Goal: Task Accomplishment & Management: Manage account settings

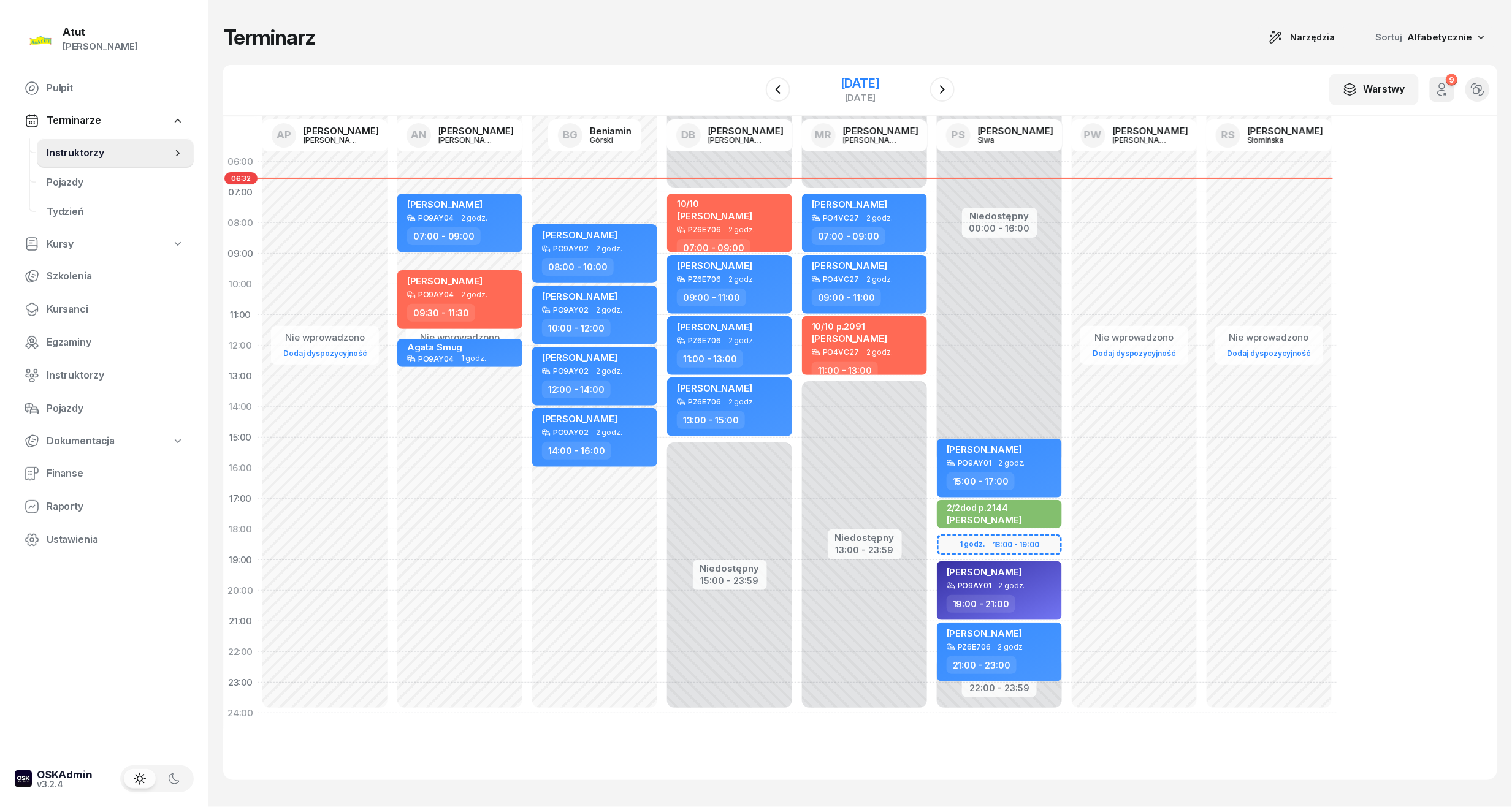
click at [876, 83] on div "[DATE]" at bounding box center [860, 83] width 40 height 12
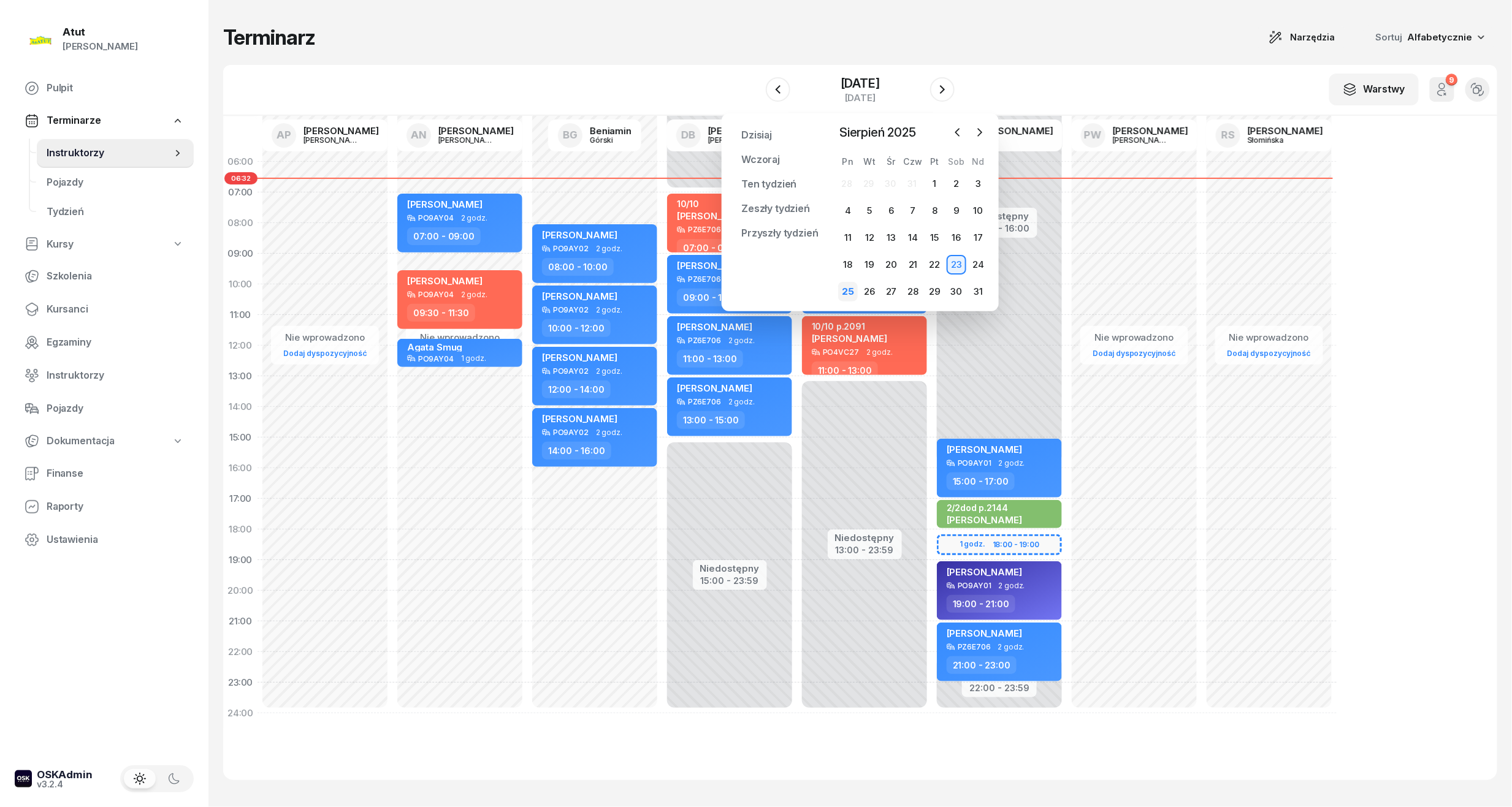
click at [850, 288] on div "25" at bounding box center [848, 292] width 19 height 19
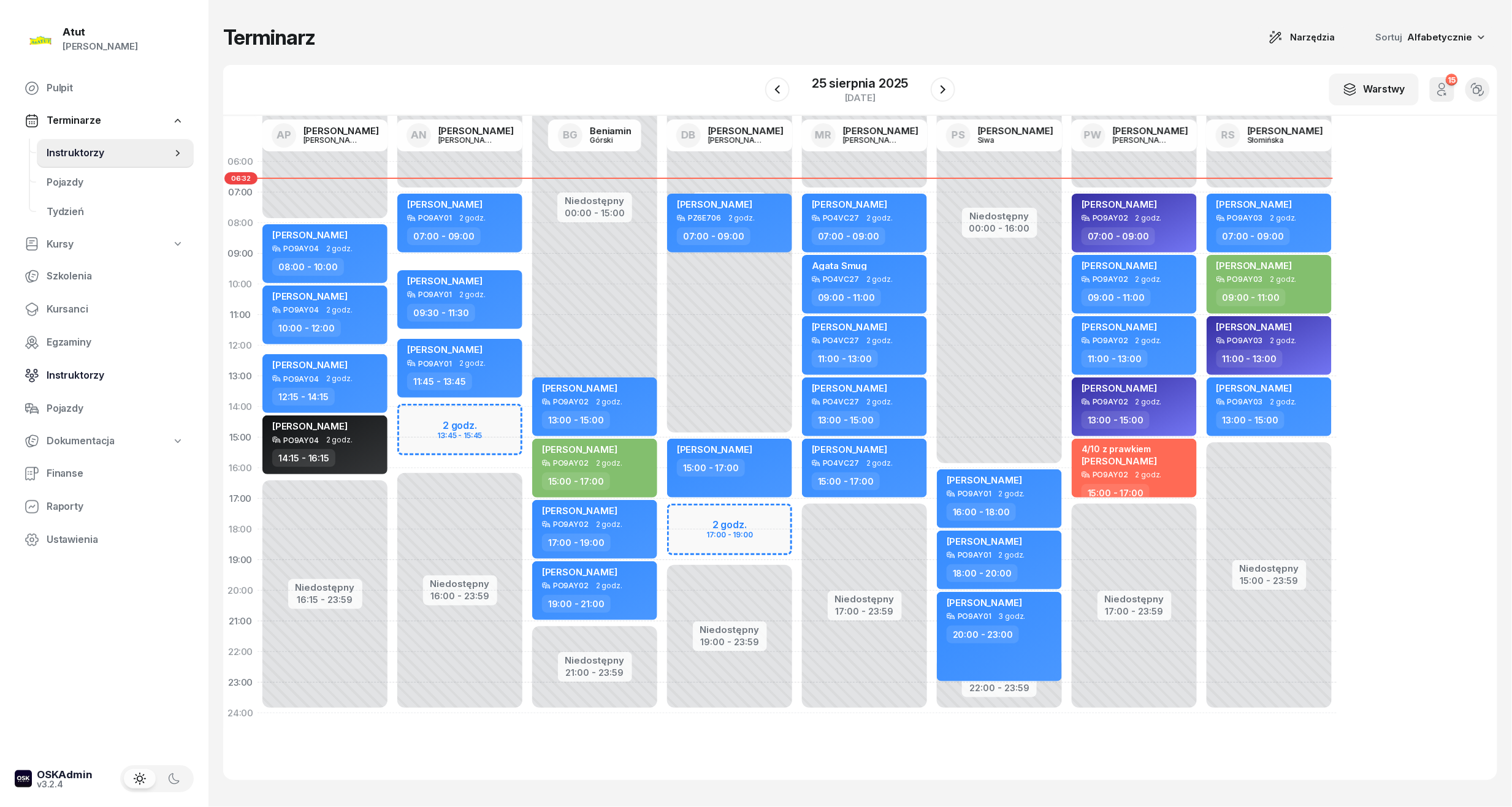
click at [69, 374] on span "Instruktorzy" at bounding box center [115, 376] width 137 height 16
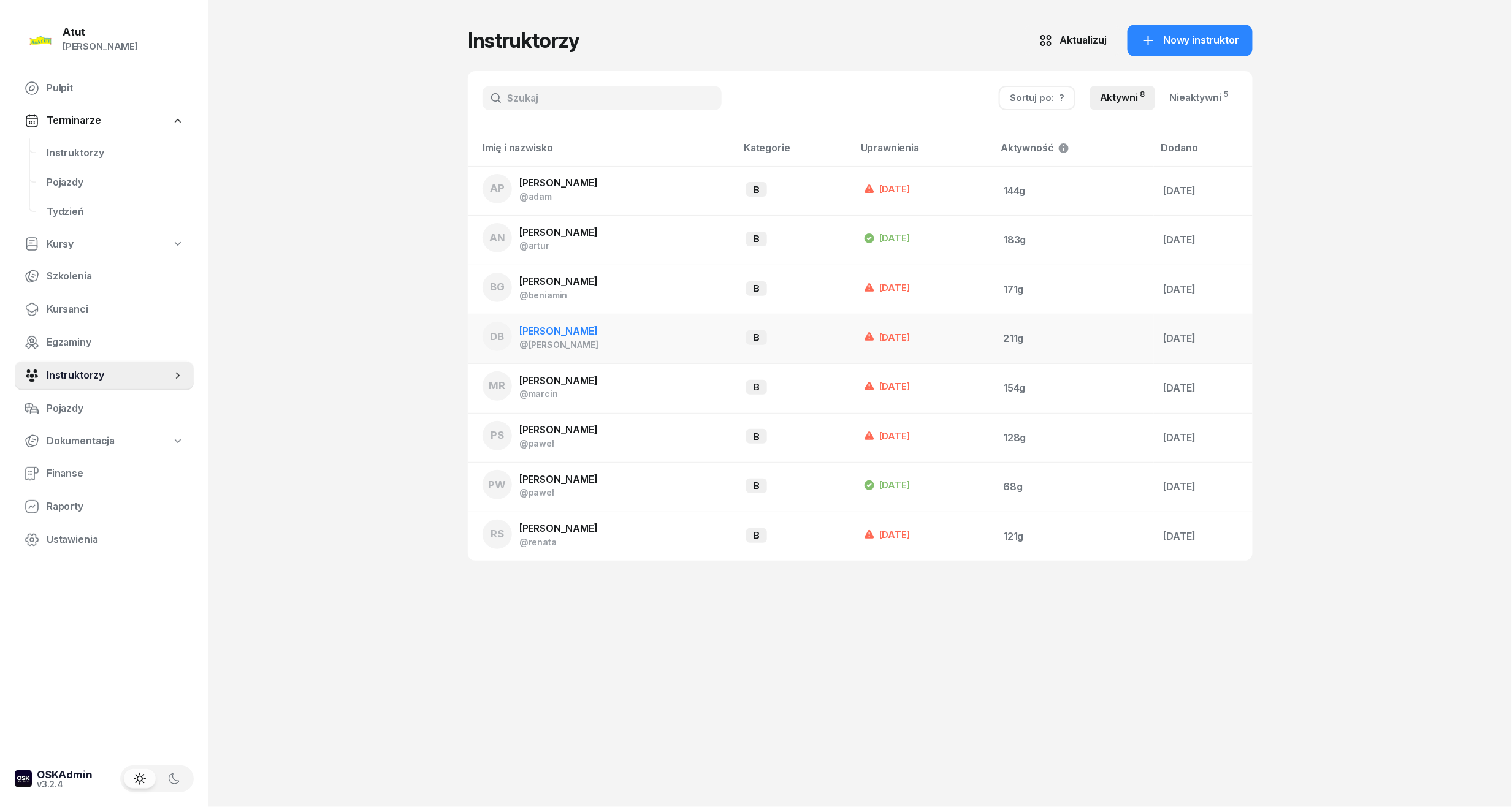
click at [533, 321] on div "DB [PERSON_NAME] @[PERSON_NAME]" at bounding box center [540, 336] width 116 height 30
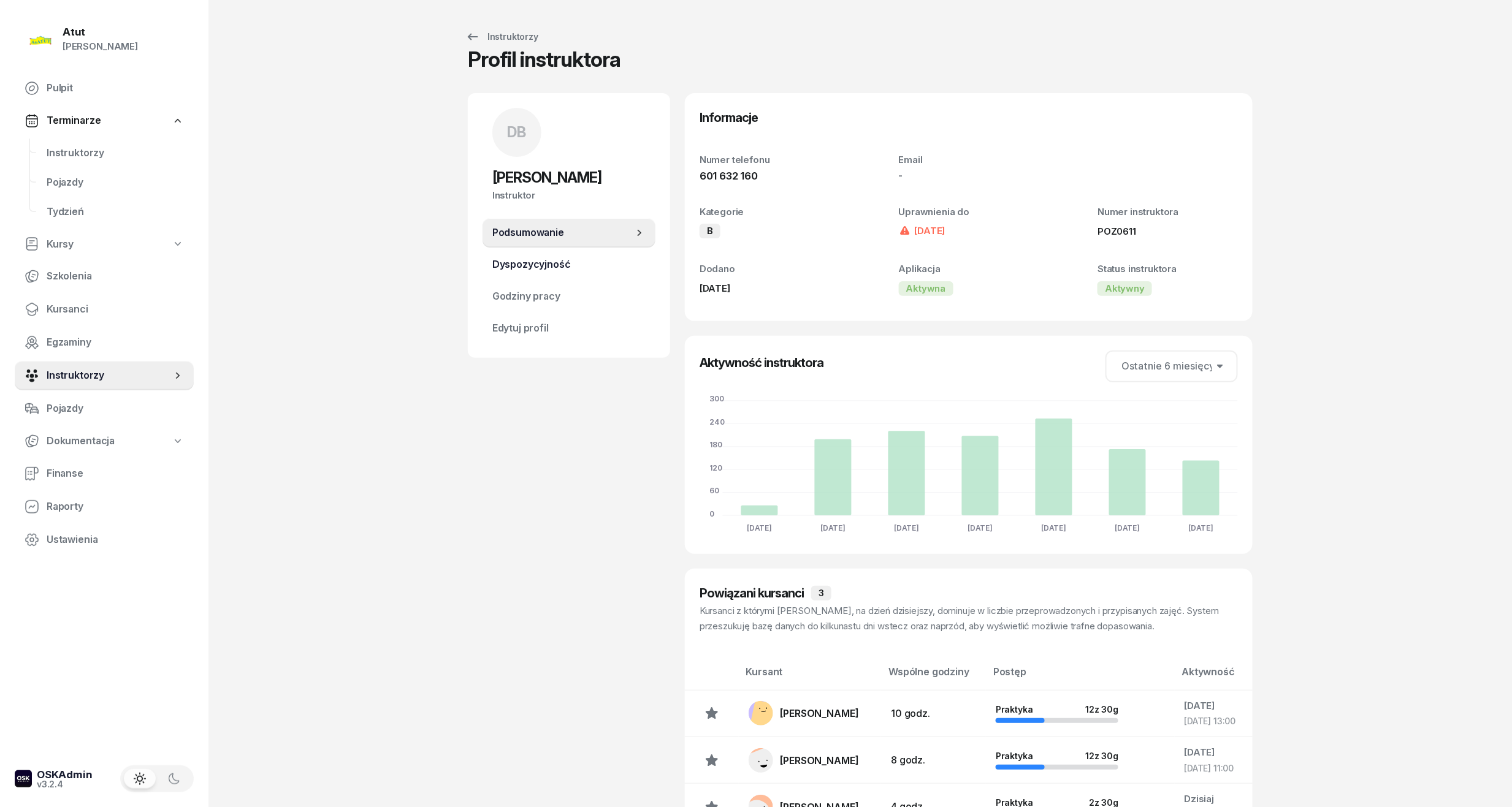
click at [533, 265] on span "Dyspozycyjność" at bounding box center [568, 264] width 153 height 16
select select "08"
select select "16"
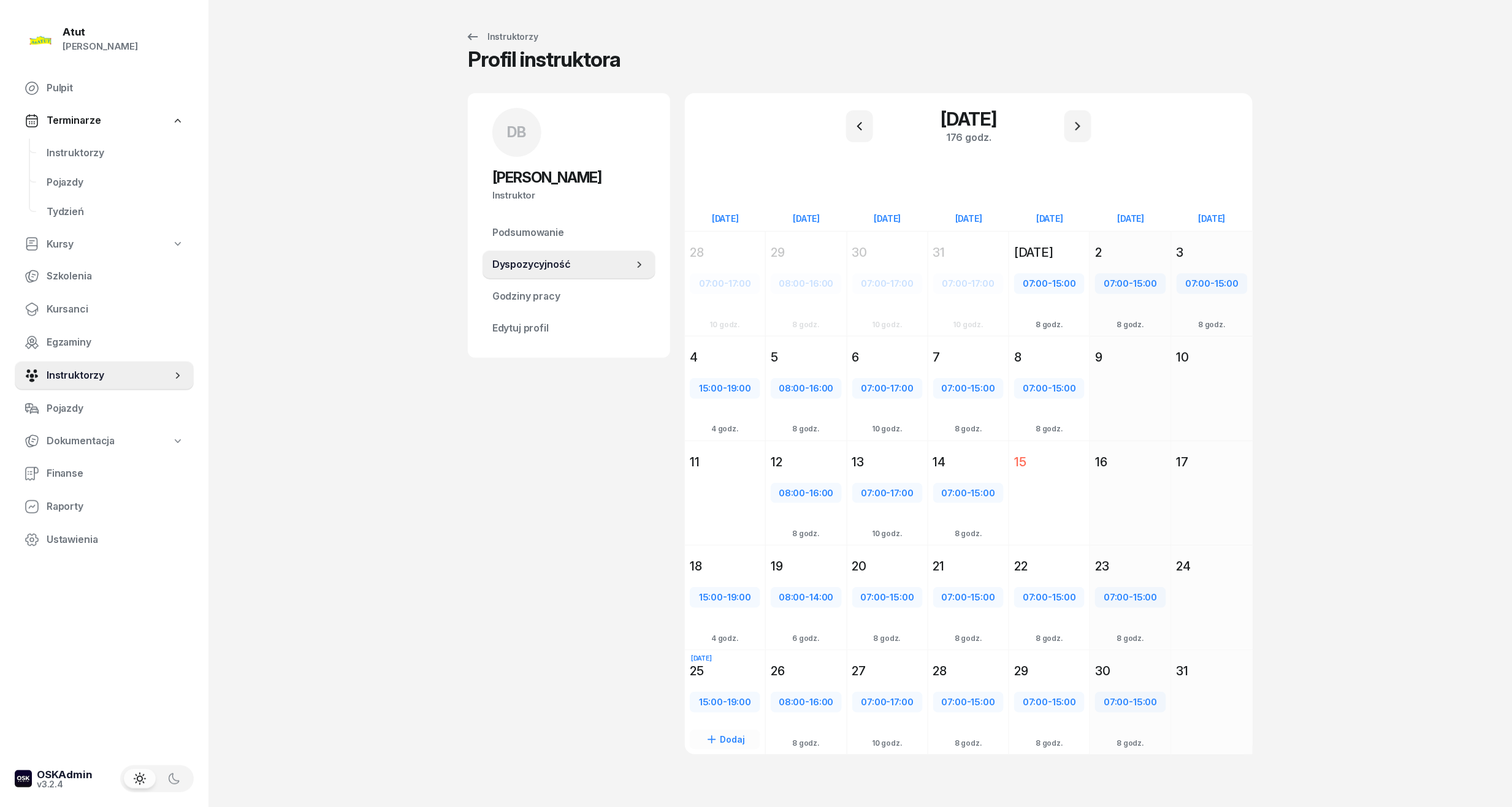
click at [736, 671] on div "25" at bounding box center [725, 672] width 70 height 18
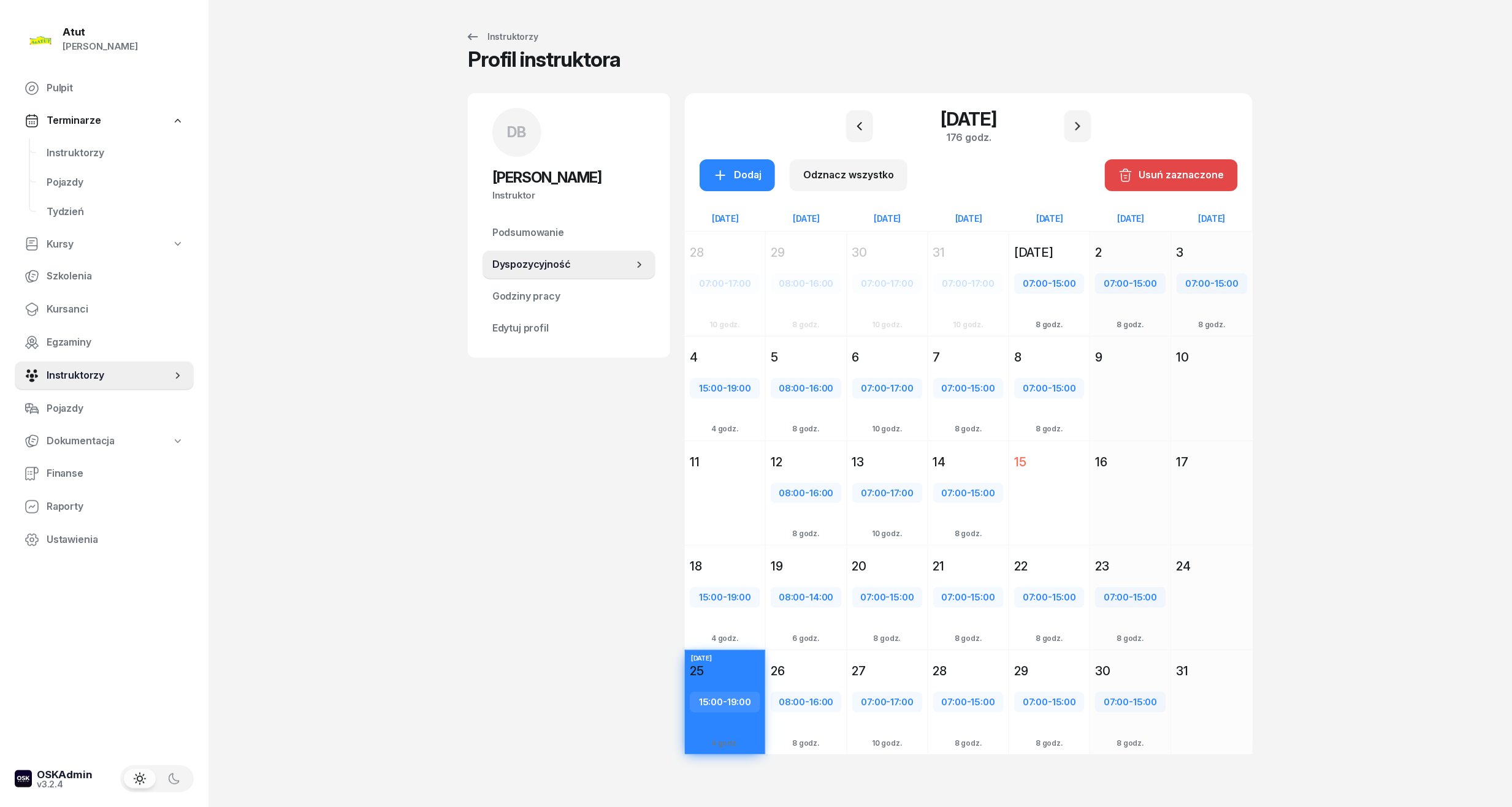
click at [1126, 177] on icon "button" at bounding box center [1125, 175] width 15 height 15
click at [744, 177] on div "Dodaj" at bounding box center [737, 176] width 48 height 16
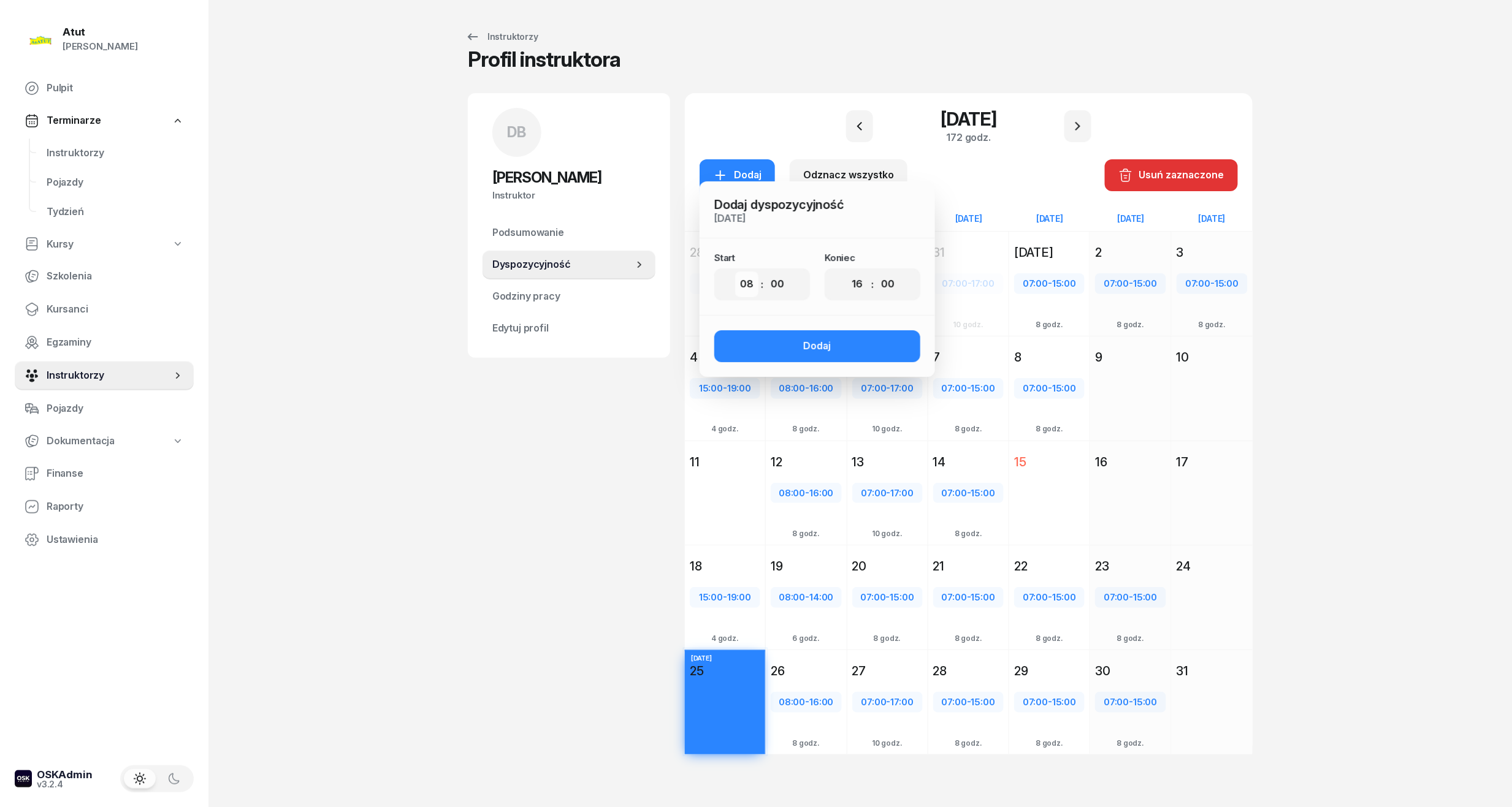
click at [752, 283] on select "00 01 02 03 04 05 06 07 08 09 10 11 12 13 14 15 16 17 18 19 20 21 22 23" at bounding box center [747, 284] width 24 height 25
select select "15"
click at [735, 271] on select "00 01 02 03 04 05 06 07 08 09 10 11 12 13 14 15 16 17 18 19 20 21 22 23" at bounding box center [747, 284] width 24 height 25
click at [855, 282] on select "00 01 02 03 04 05 06 07 08 09 10 11 12 13 14 15 16 17 18 19 20 21 22 23" at bounding box center [857, 284] width 24 height 25
select select "17"
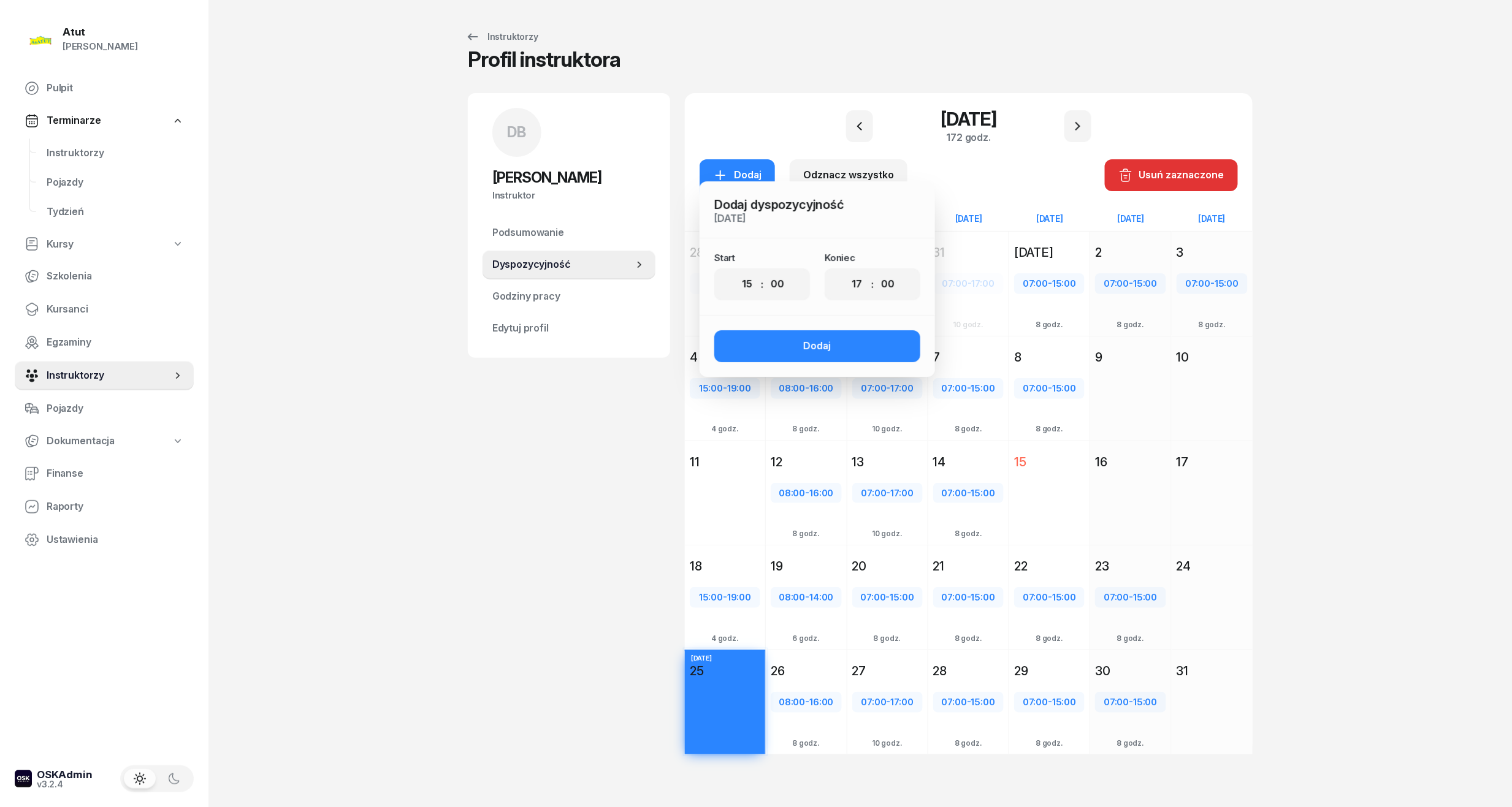
click at [846, 271] on select "00 01 02 03 04 05 06 07 08 09 10 11 12 13 14 15 16 17 18 19 20 21 22 23" at bounding box center [857, 284] width 24 height 25
click at [830, 349] on div "Dodaj" at bounding box center [817, 346] width 27 height 16
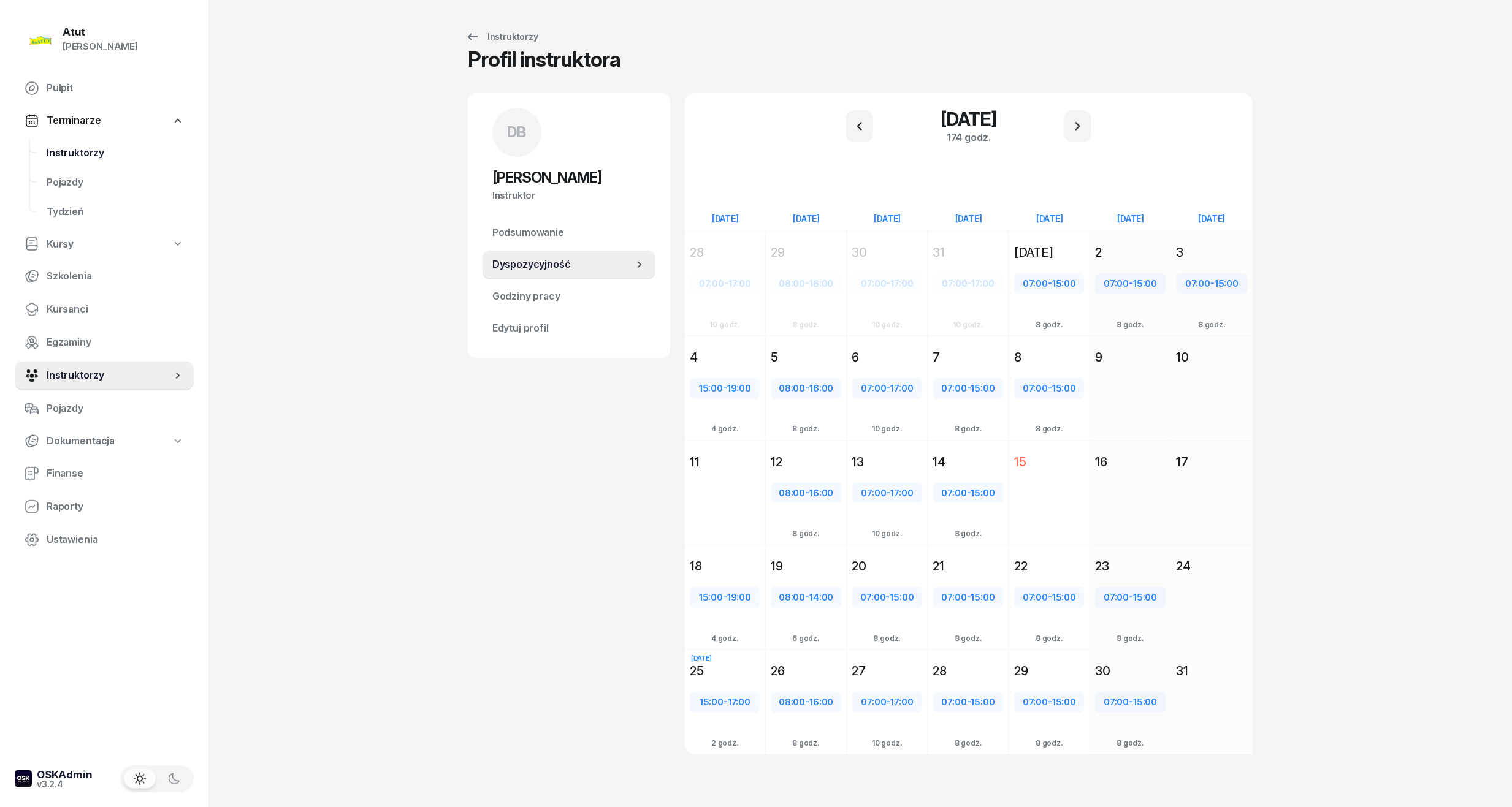
click at [84, 149] on span "Instruktorzy" at bounding box center [115, 153] width 137 height 16
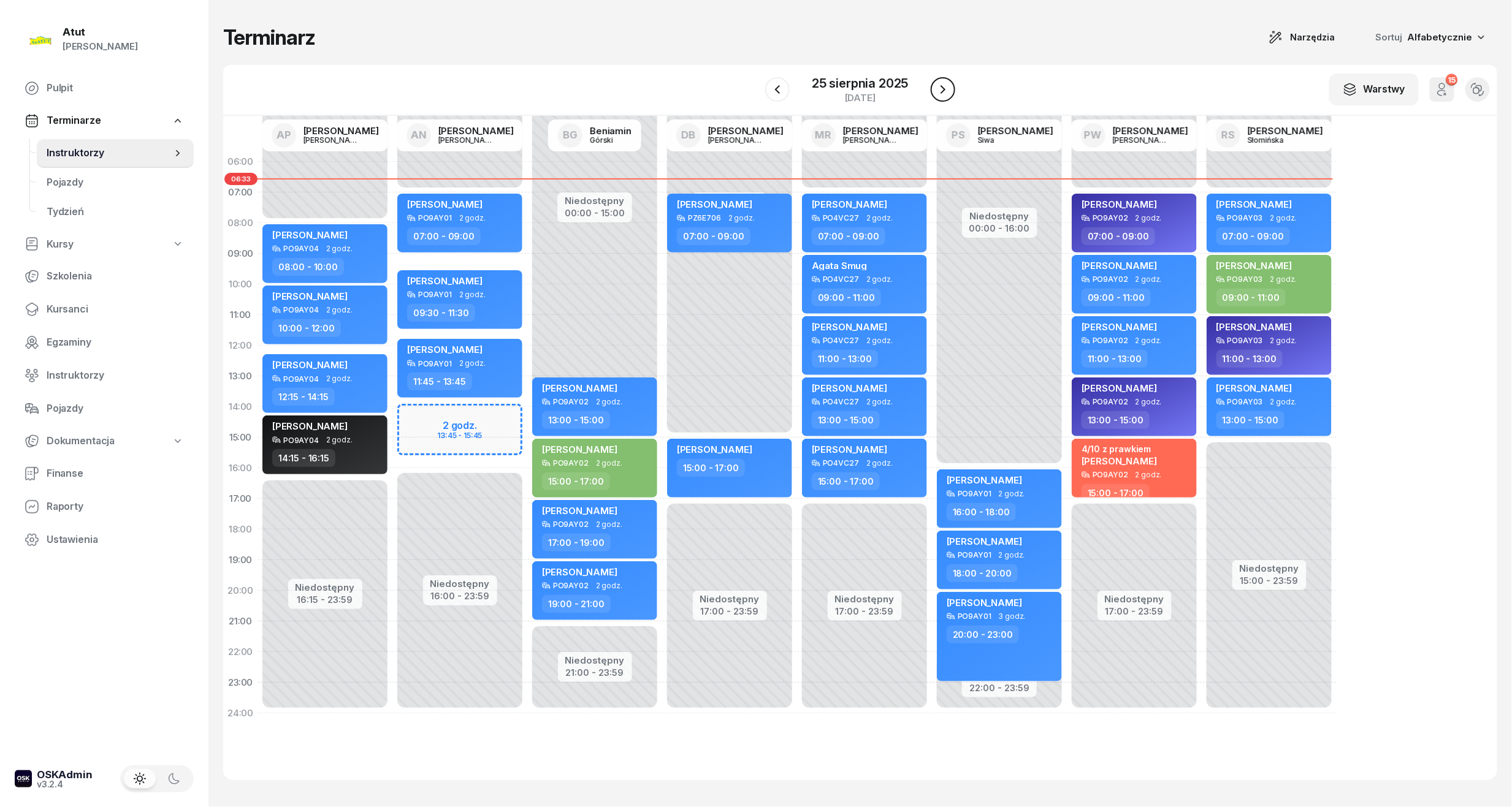
click at [945, 89] on icon "button" at bounding box center [943, 90] width 15 height 15
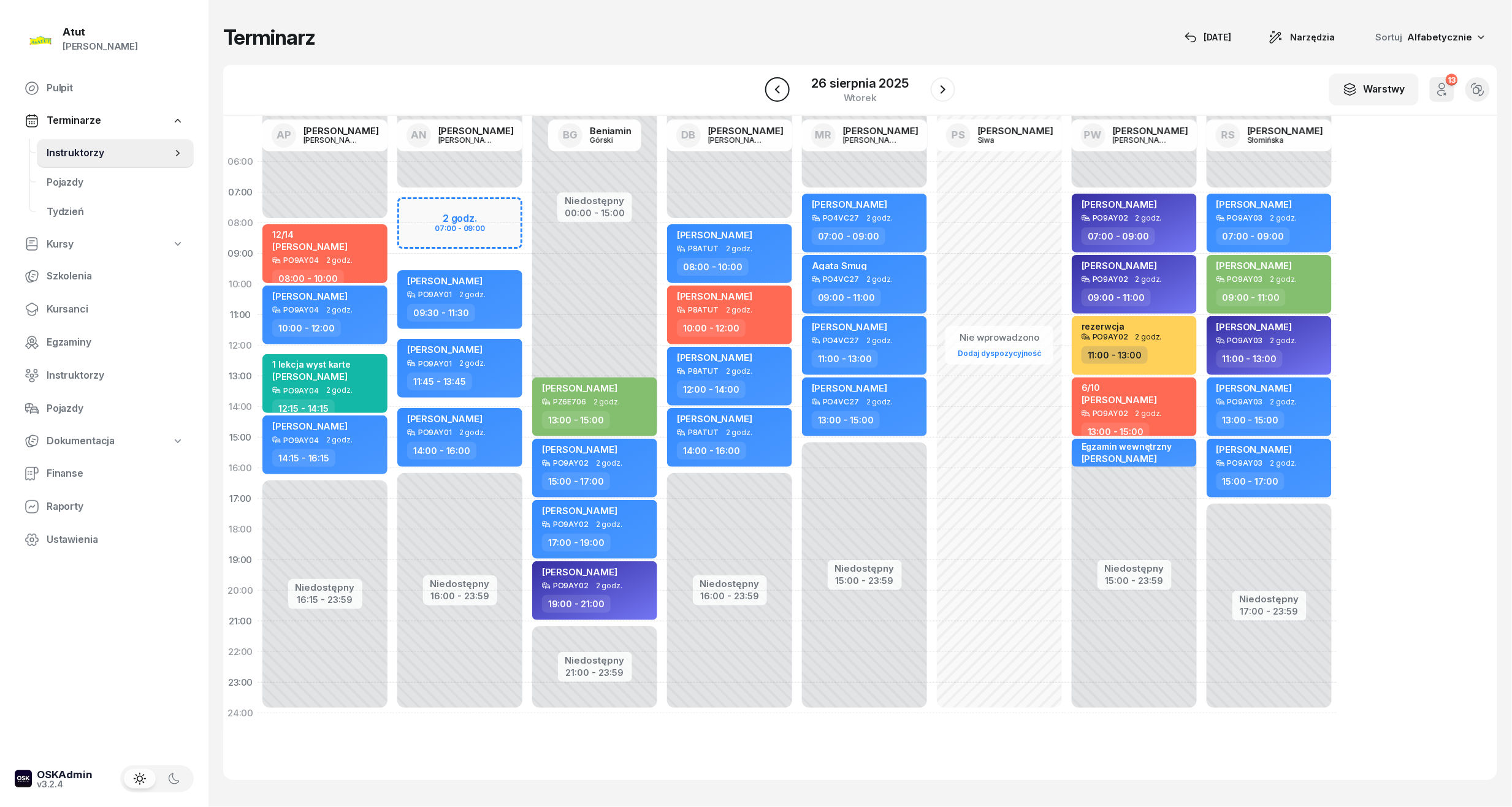
click at [778, 86] on icon "button" at bounding box center [778, 90] width 15 height 15
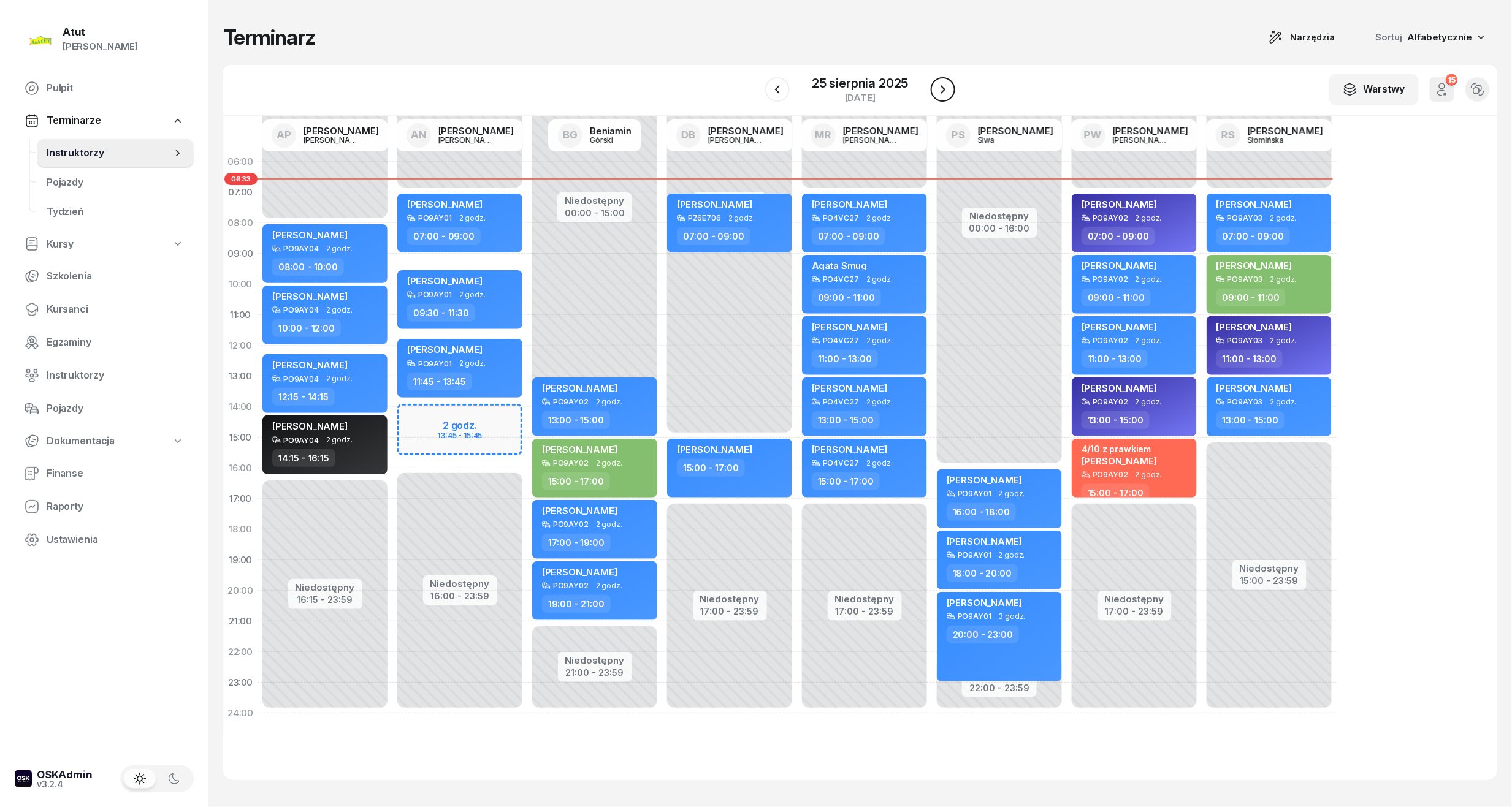
click at [940, 91] on icon "button" at bounding box center [943, 90] width 15 height 15
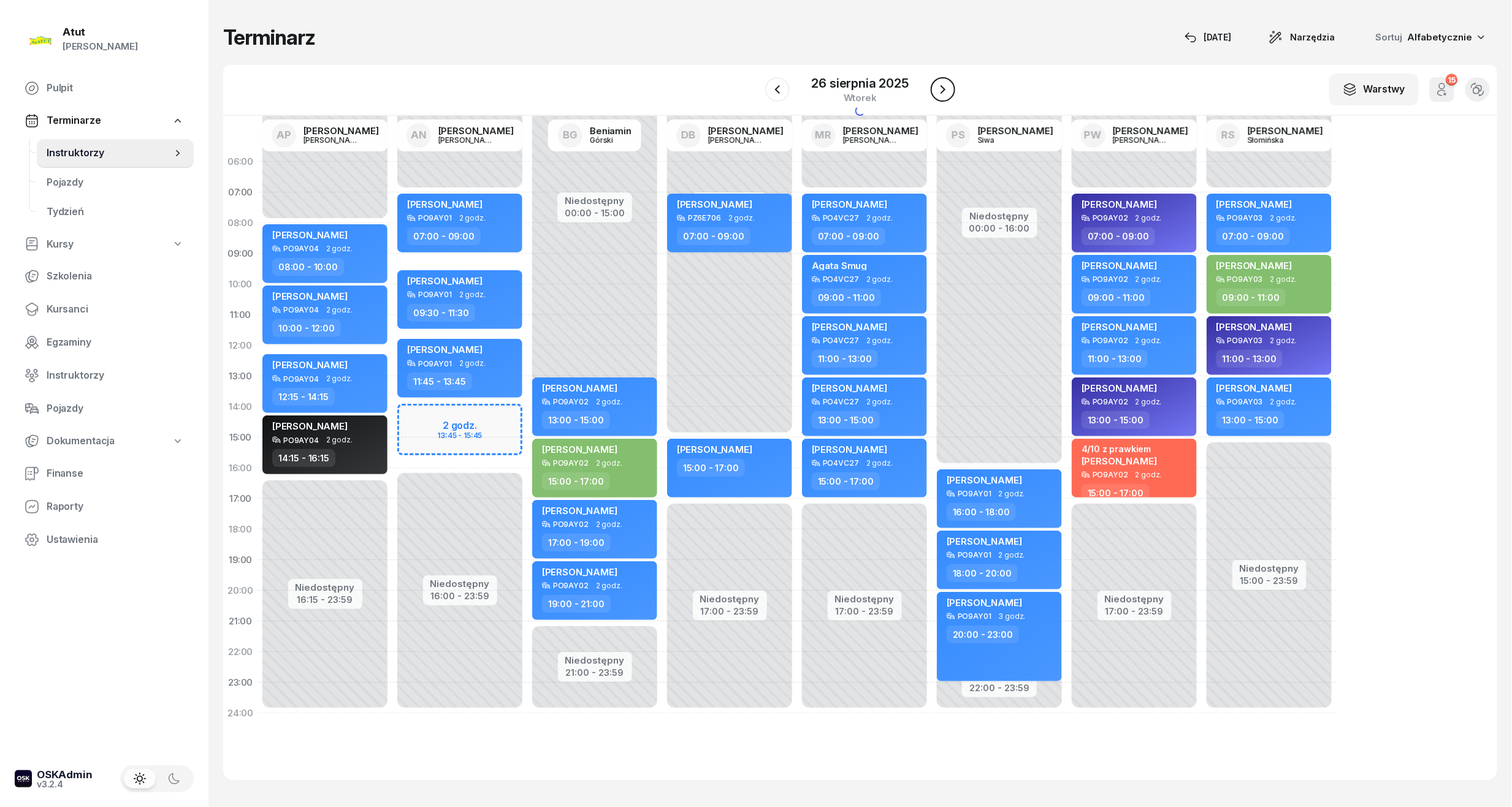
click at [940, 91] on icon "button" at bounding box center [943, 90] width 15 height 15
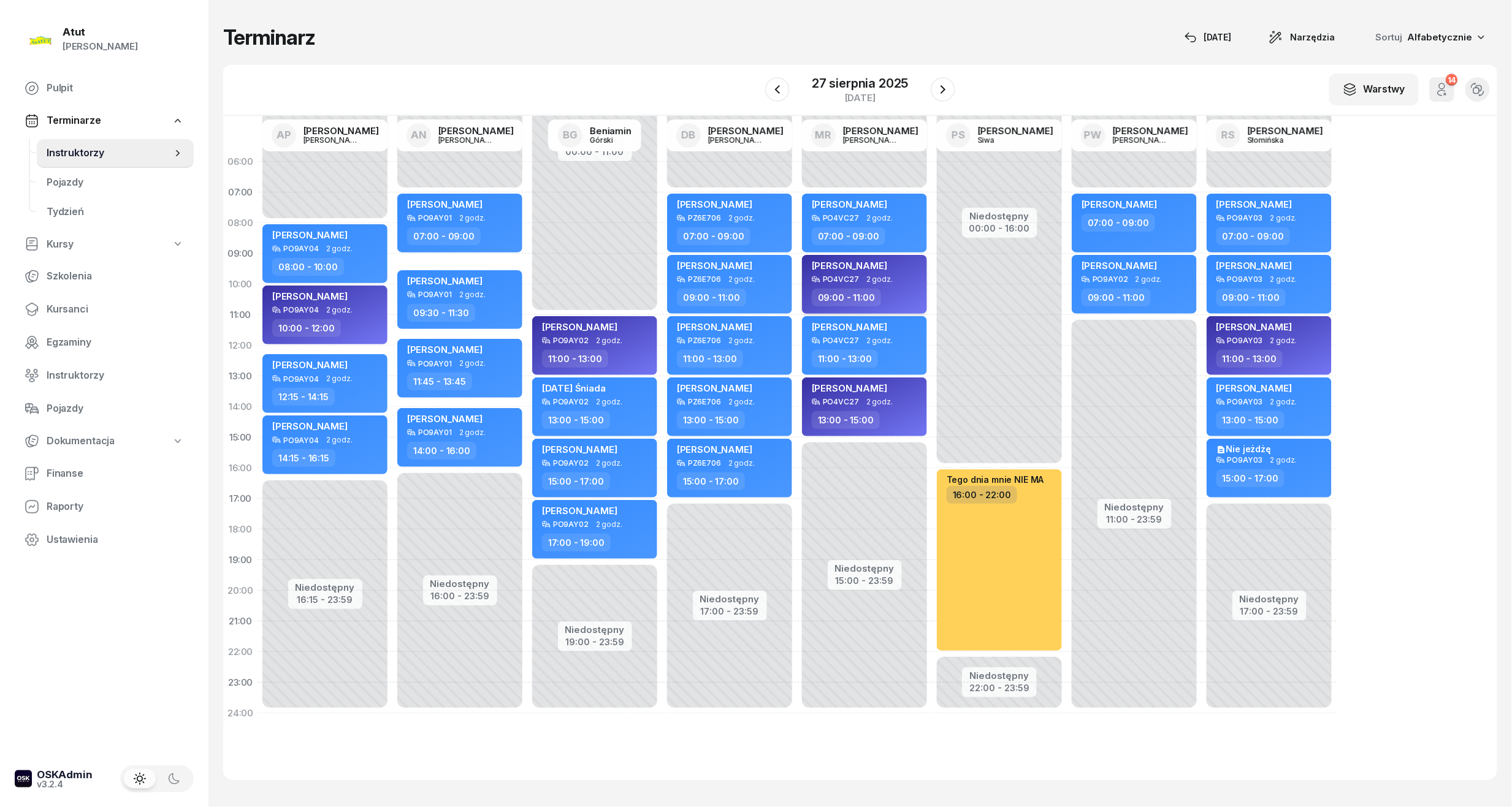
click at [843, 267] on span "[PERSON_NAME]" at bounding box center [850, 265] width 76 height 11
select select "09"
select select "11"
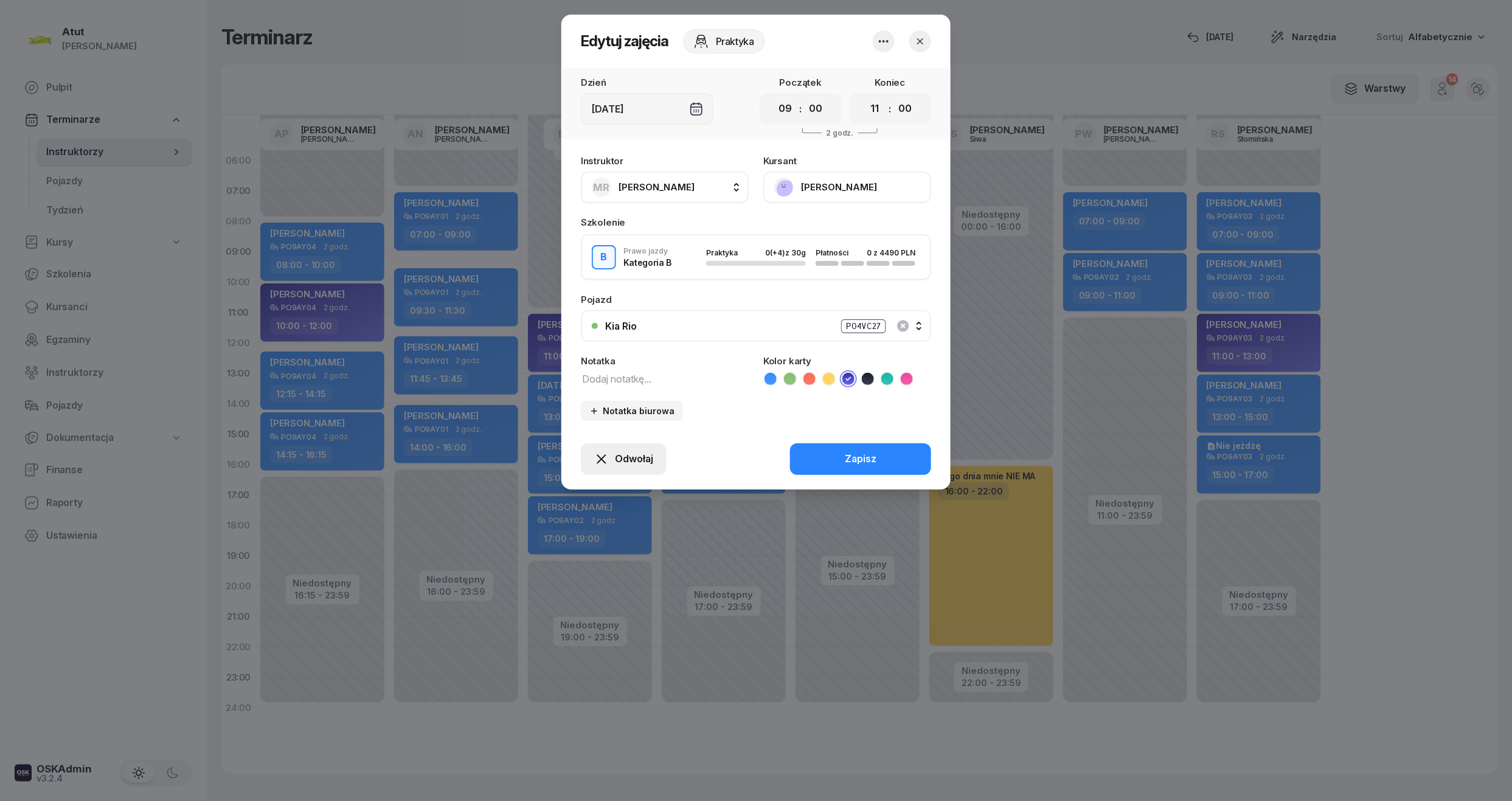
click at [646, 453] on span "Odwołaj" at bounding box center [634, 459] width 38 height 16
click at [605, 388] on div "Kursant odwołał" at bounding box center [602, 385] width 71 height 16
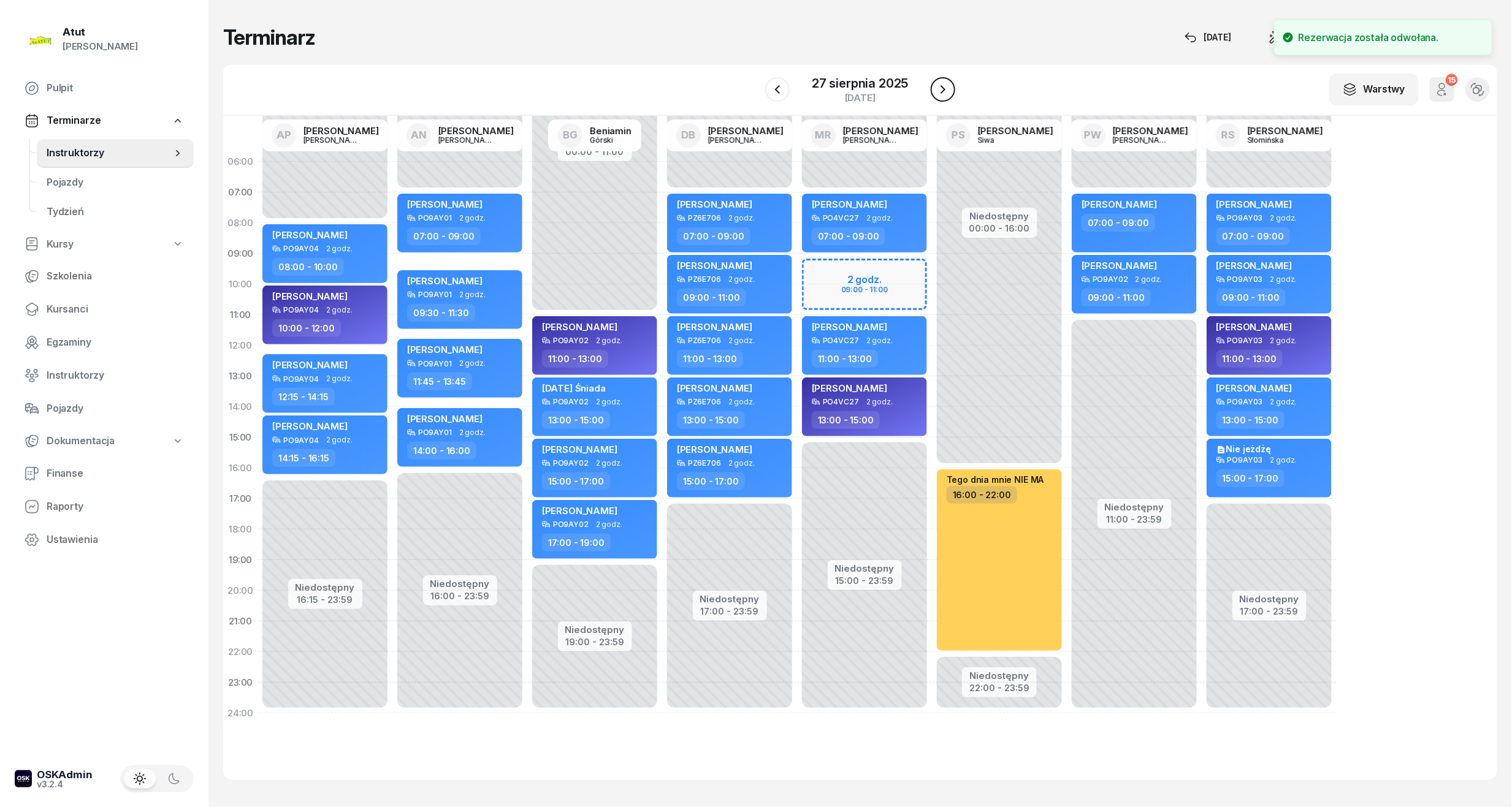
click at [951, 94] on button "button" at bounding box center [944, 90] width 25 height 25
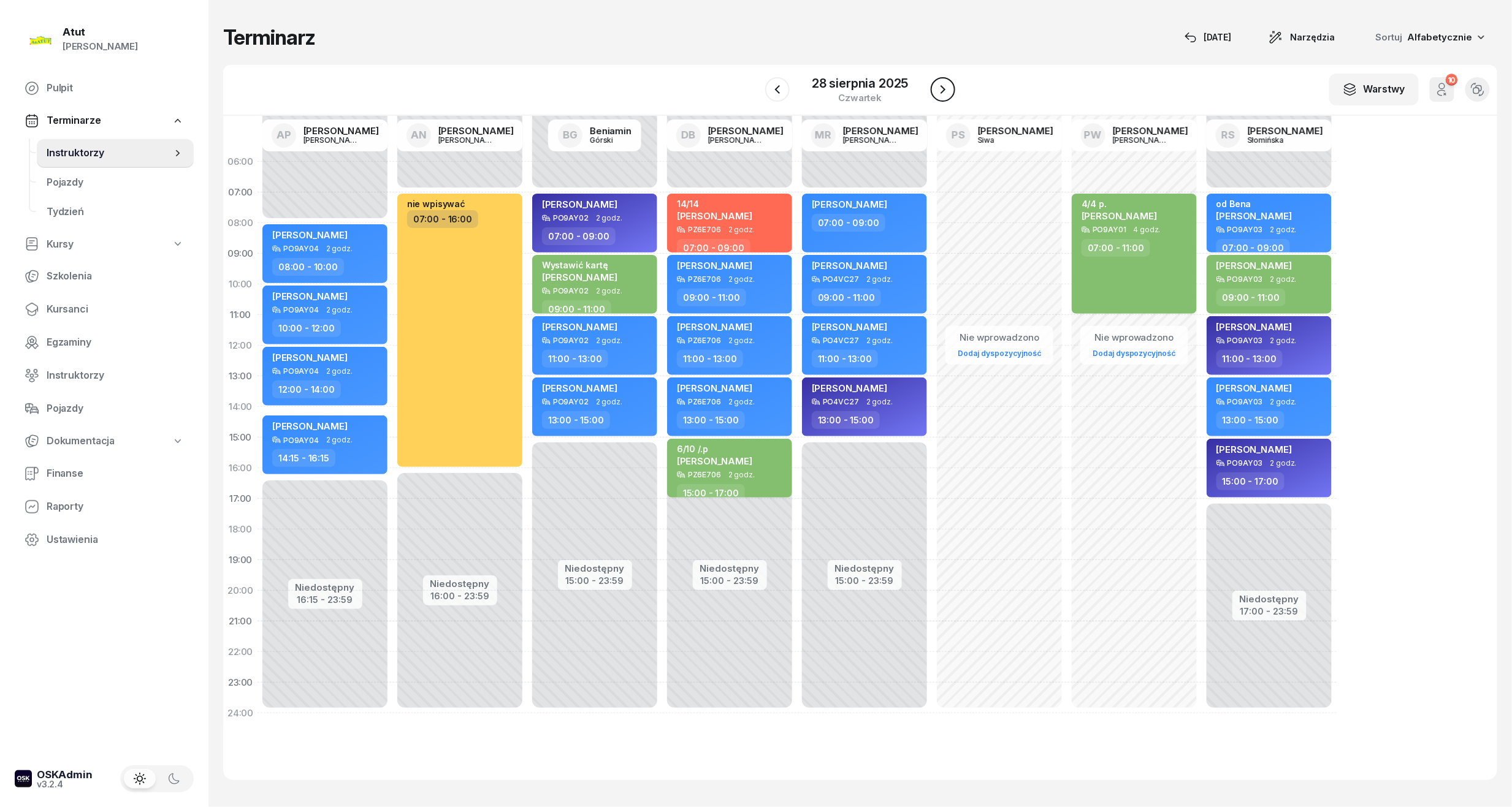
click at [948, 92] on icon "button" at bounding box center [943, 90] width 15 height 15
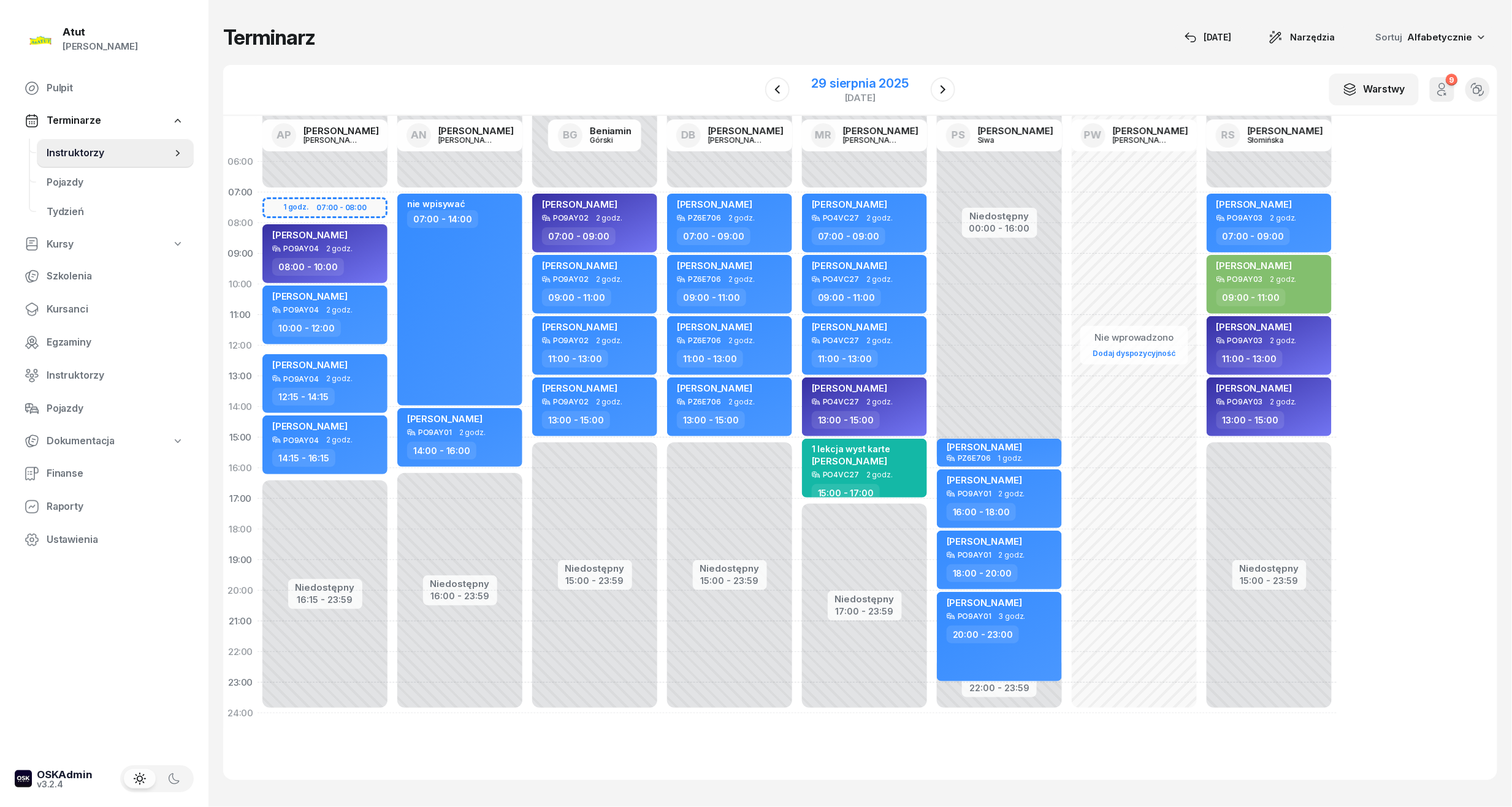
click at [837, 80] on div "29 sierpnia 2025" at bounding box center [860, 83] width 97 height 12
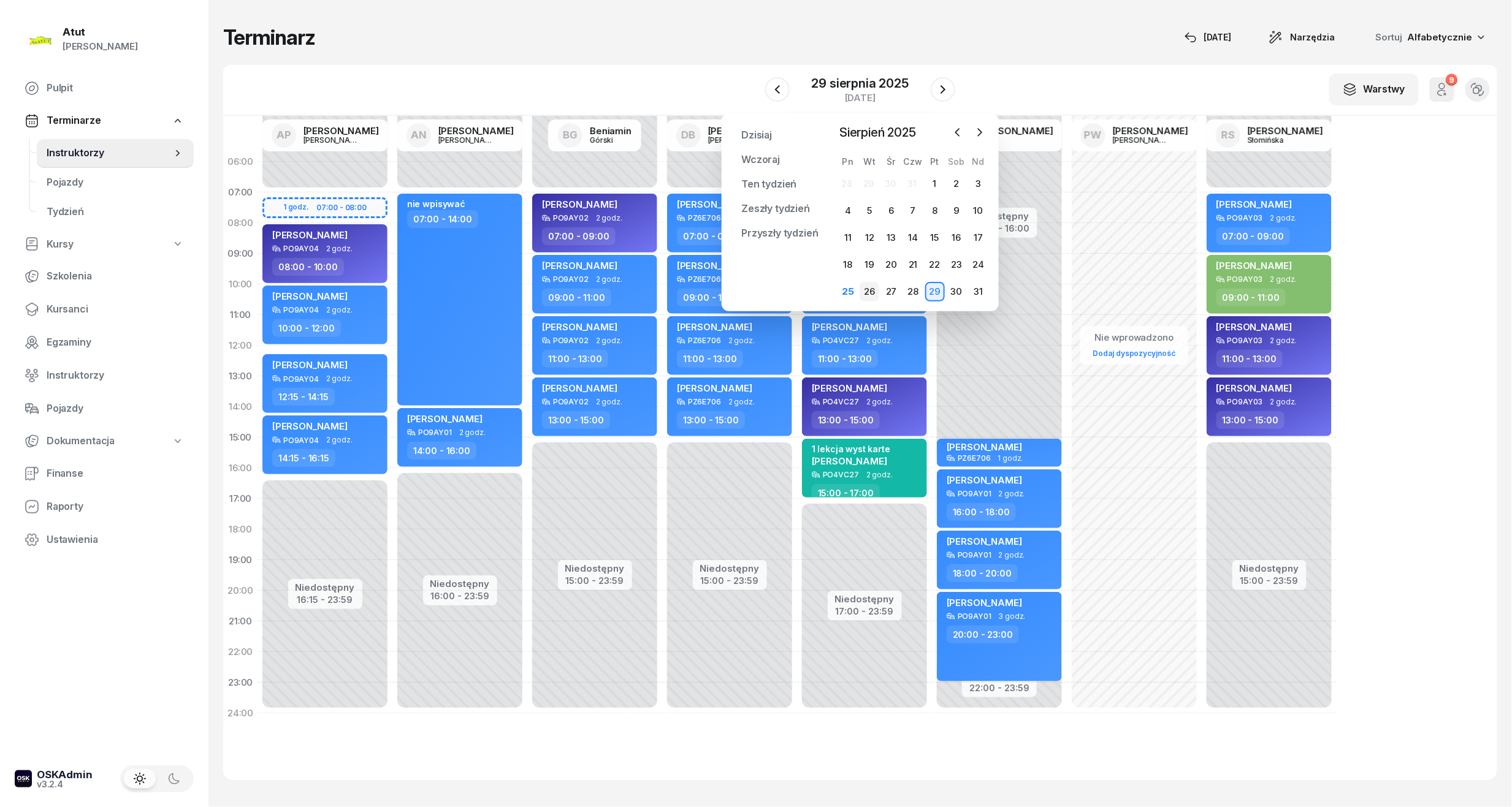
click at [871, 285] on div "26" at bounding box center [870, 292] width 19 height 19
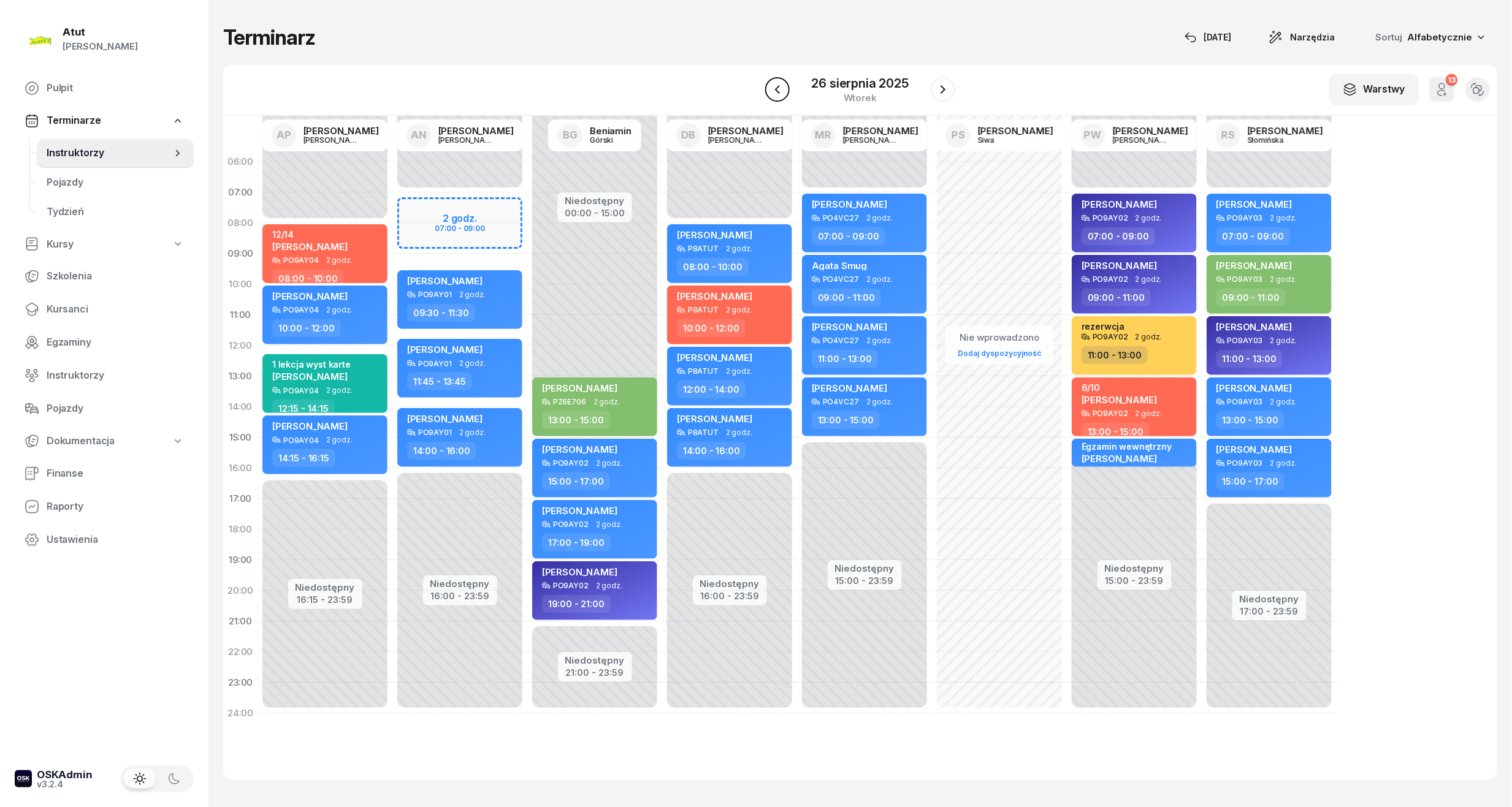
click at [784, 90] on icon "button" at bounding box center [778, 90] width 15 height 15
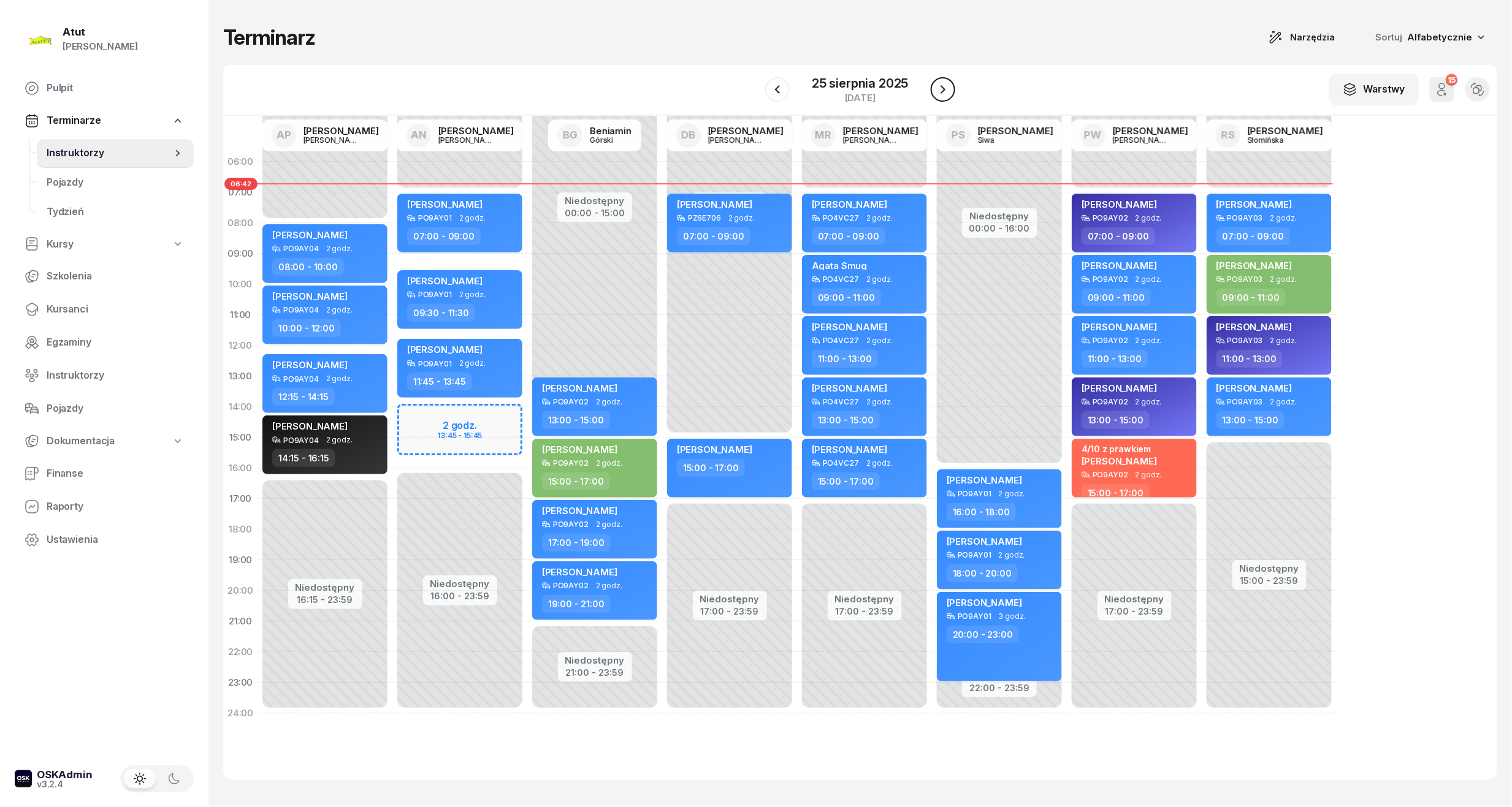
click at [945, 86] on icon "button" at bounding box center [943, 90] width 15 height 15
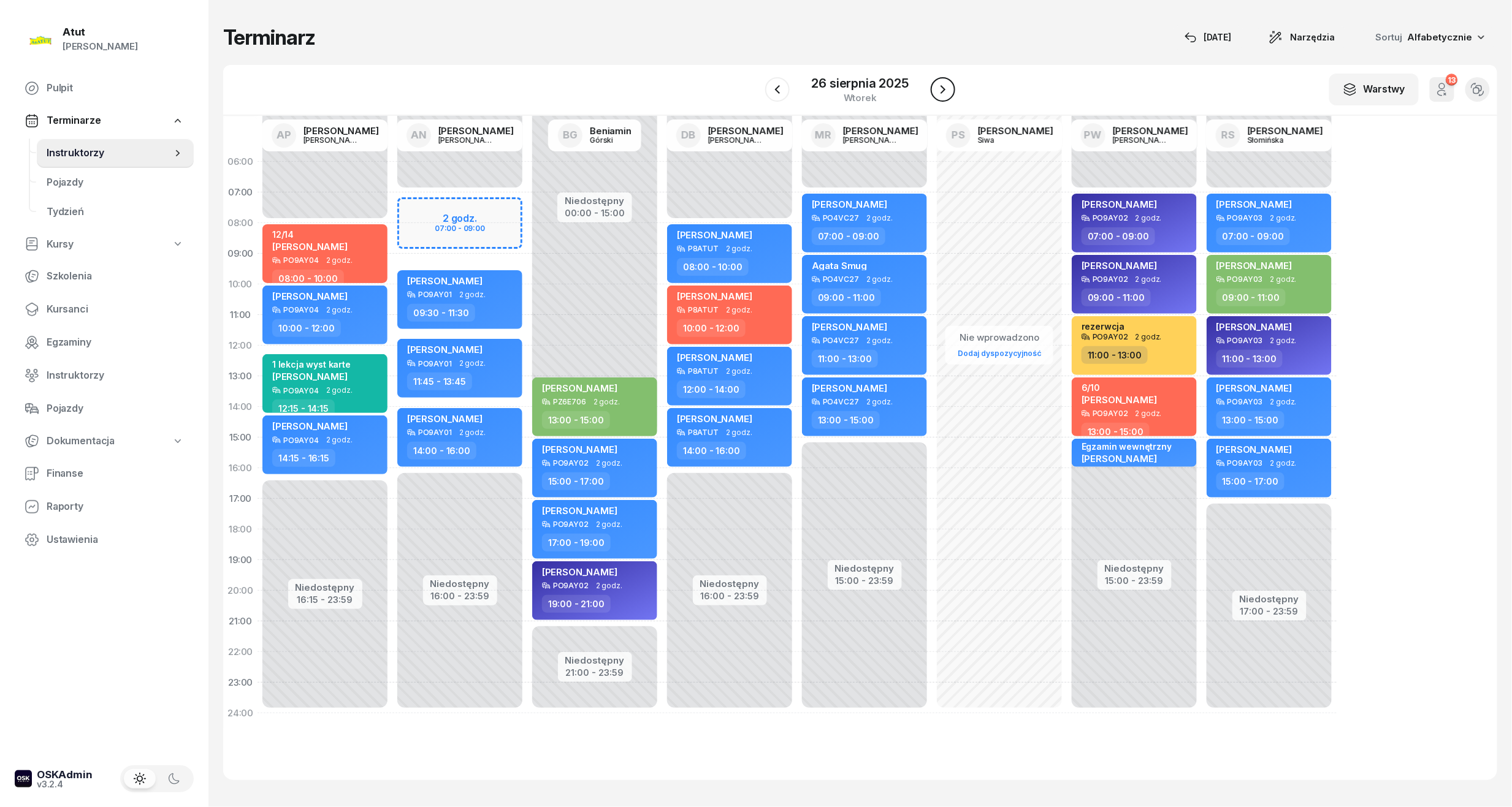
click at [948, 90] on icon "button" at bounding box center [943, 90] width 15 height 15
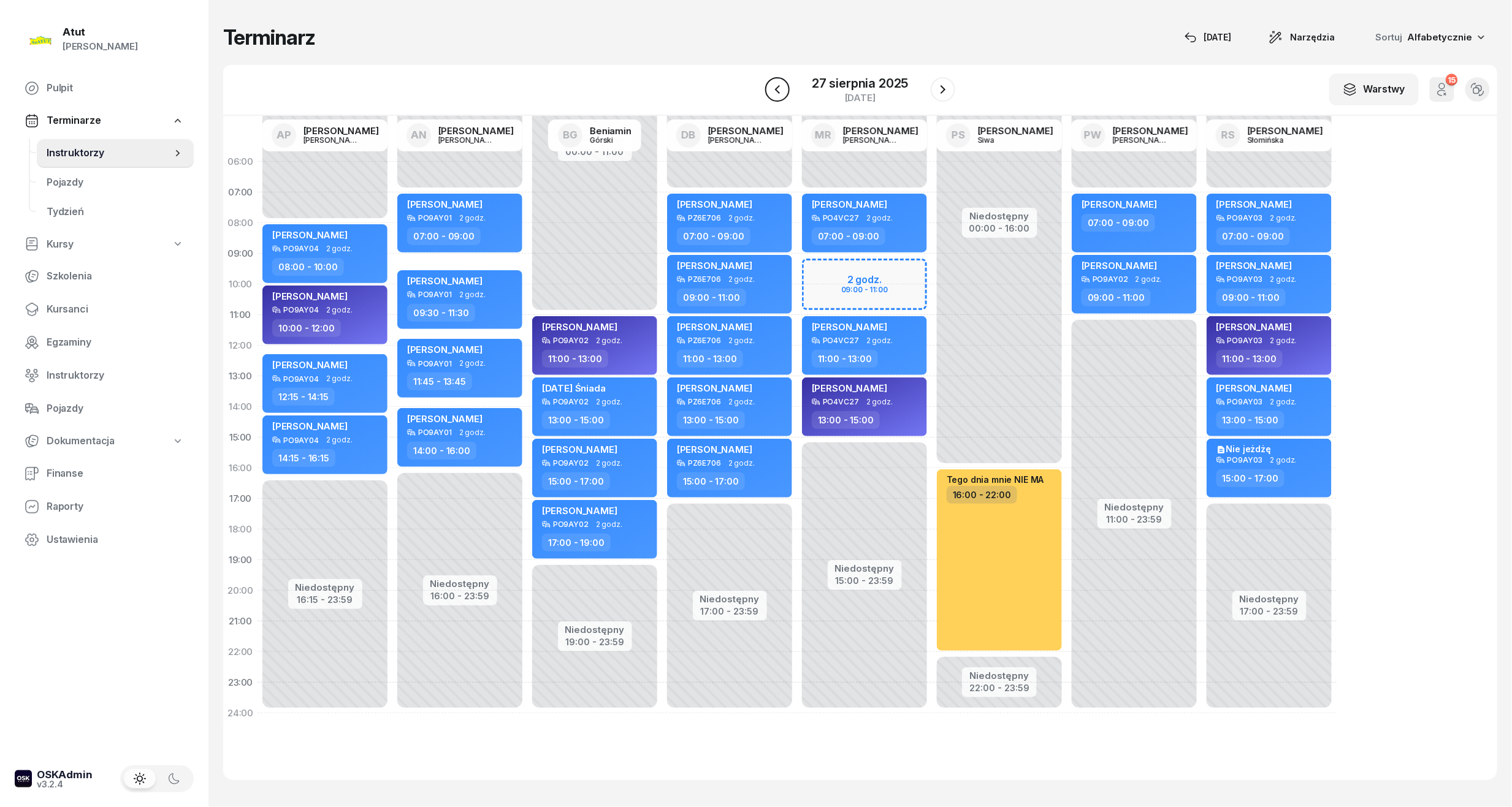
click at [781, 94] on icon "button" at bounding box center [778, 90] width 15 height 15
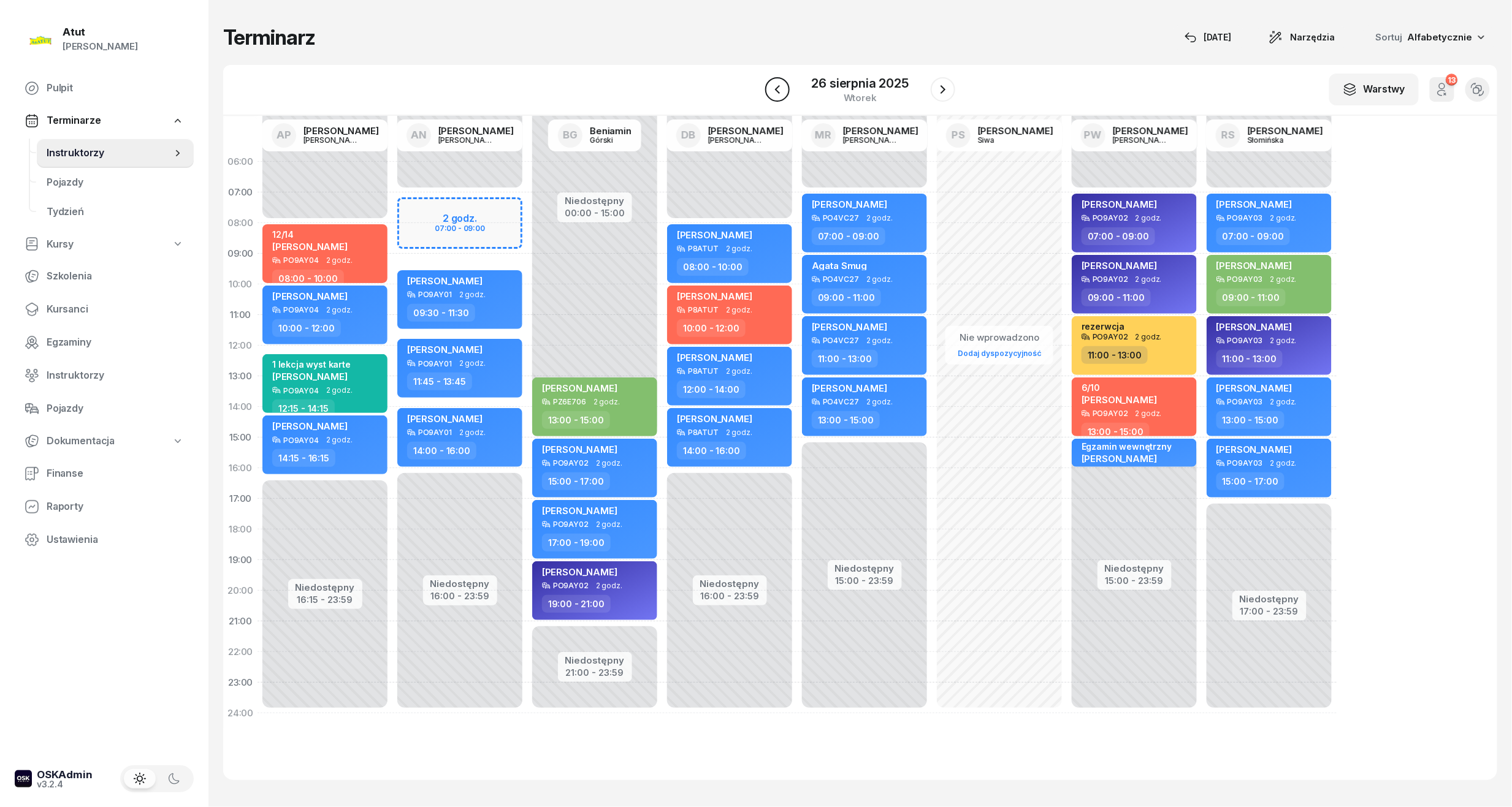
click at [776, 90] on icon "button" at bounding box center [778, 90] width 5 height 9
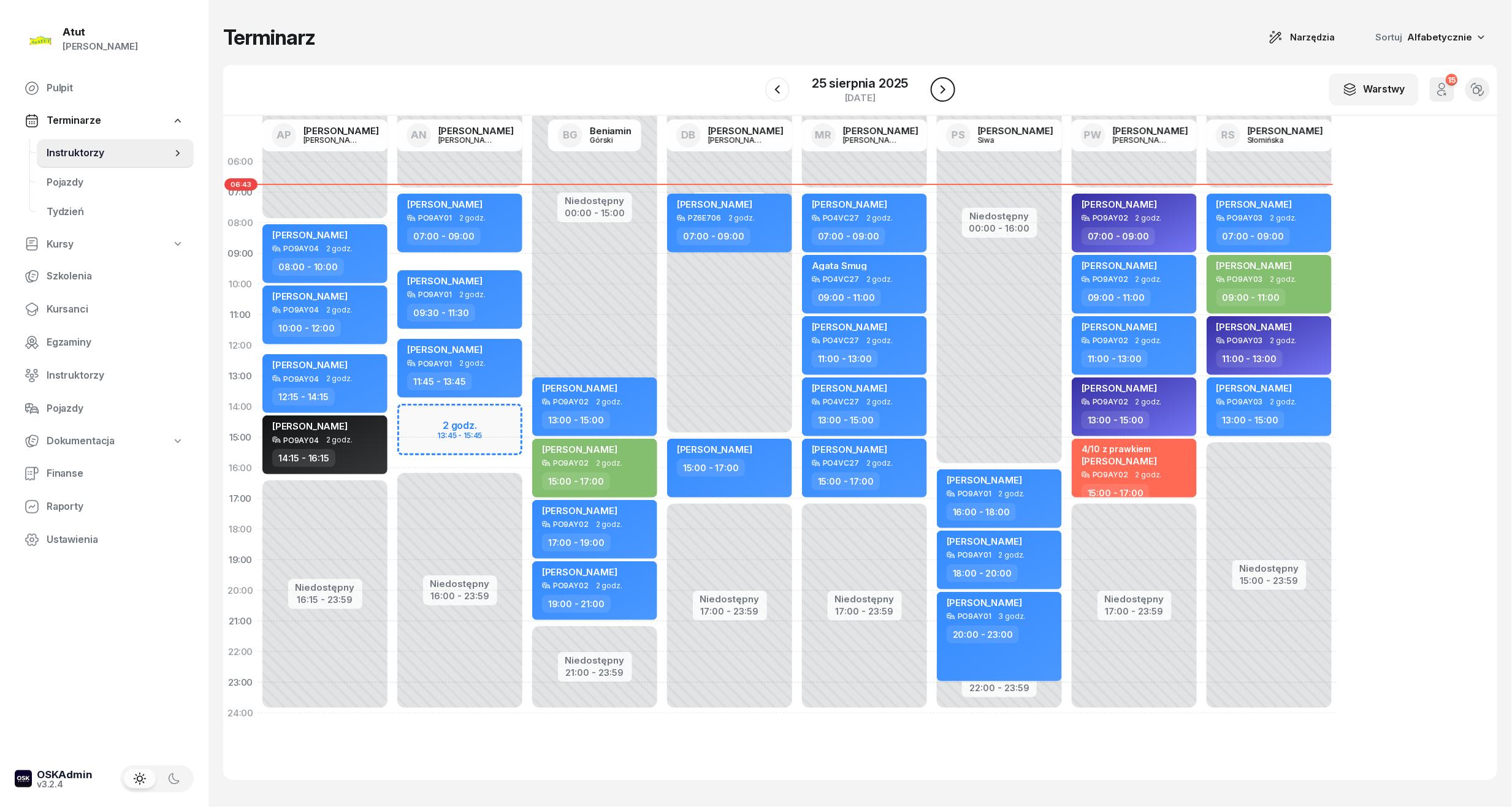
click at [939, 90] on icon "button" at bounding box center [943, 90] width 15 height 15
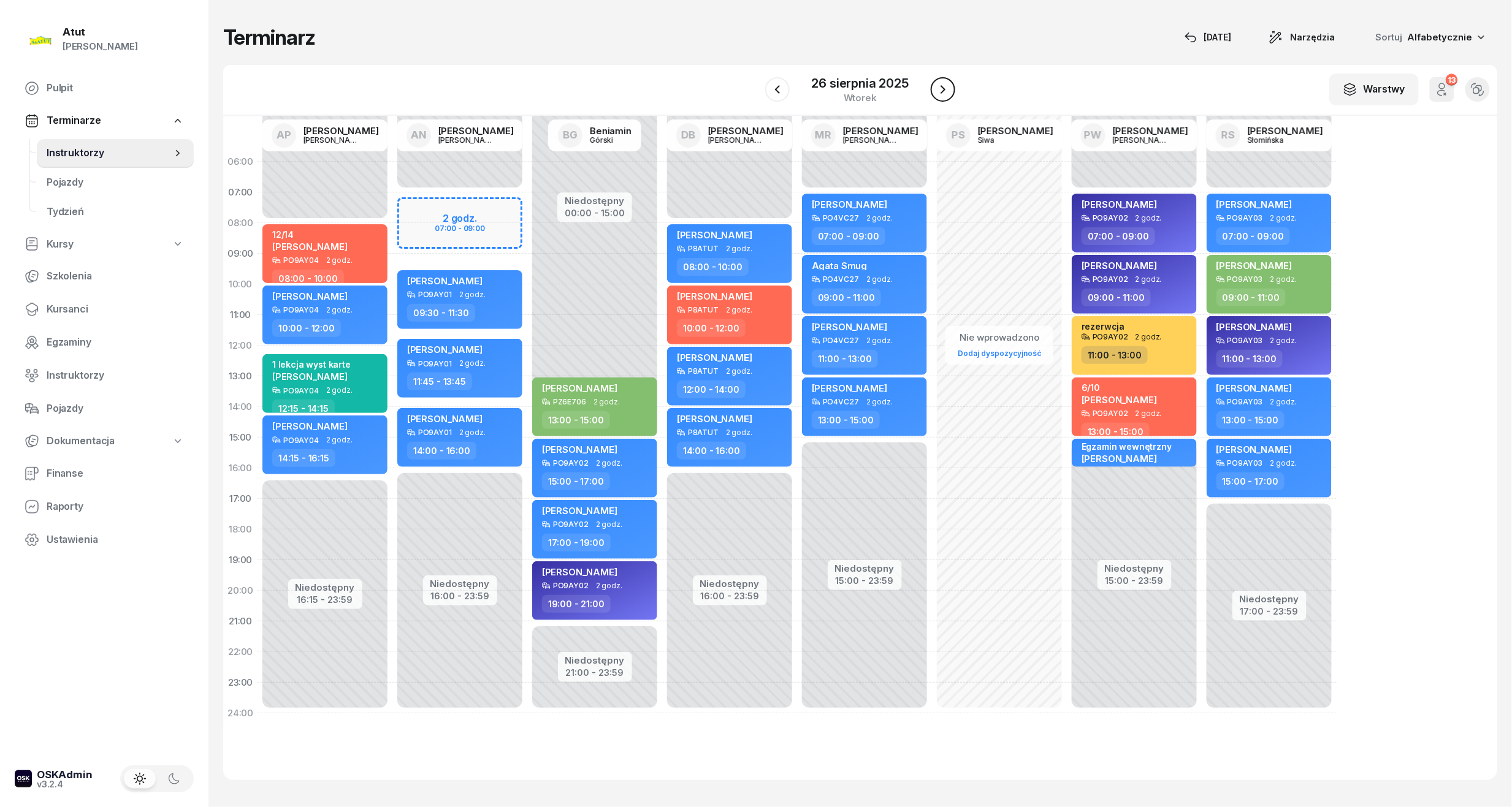
click at [936, 90] on icon "button" at bounding box center [943, 90] width 15 height 15
click at [939, 89] on icon "button" at bounding box center [943, 90] width 15 height 15
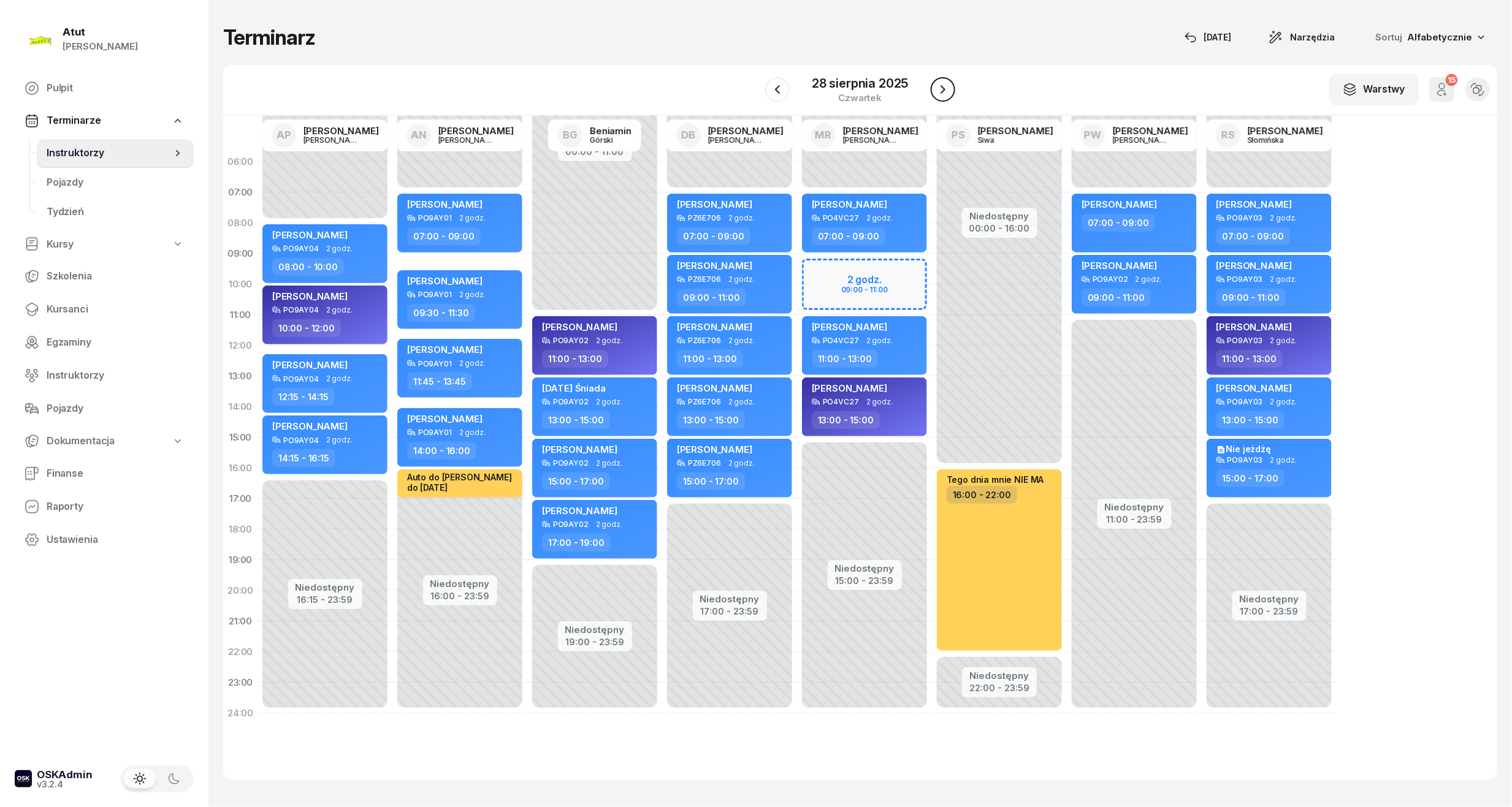
click at [939, 89] on icon "button" at bounding box center [943, 90] width 15 height 15
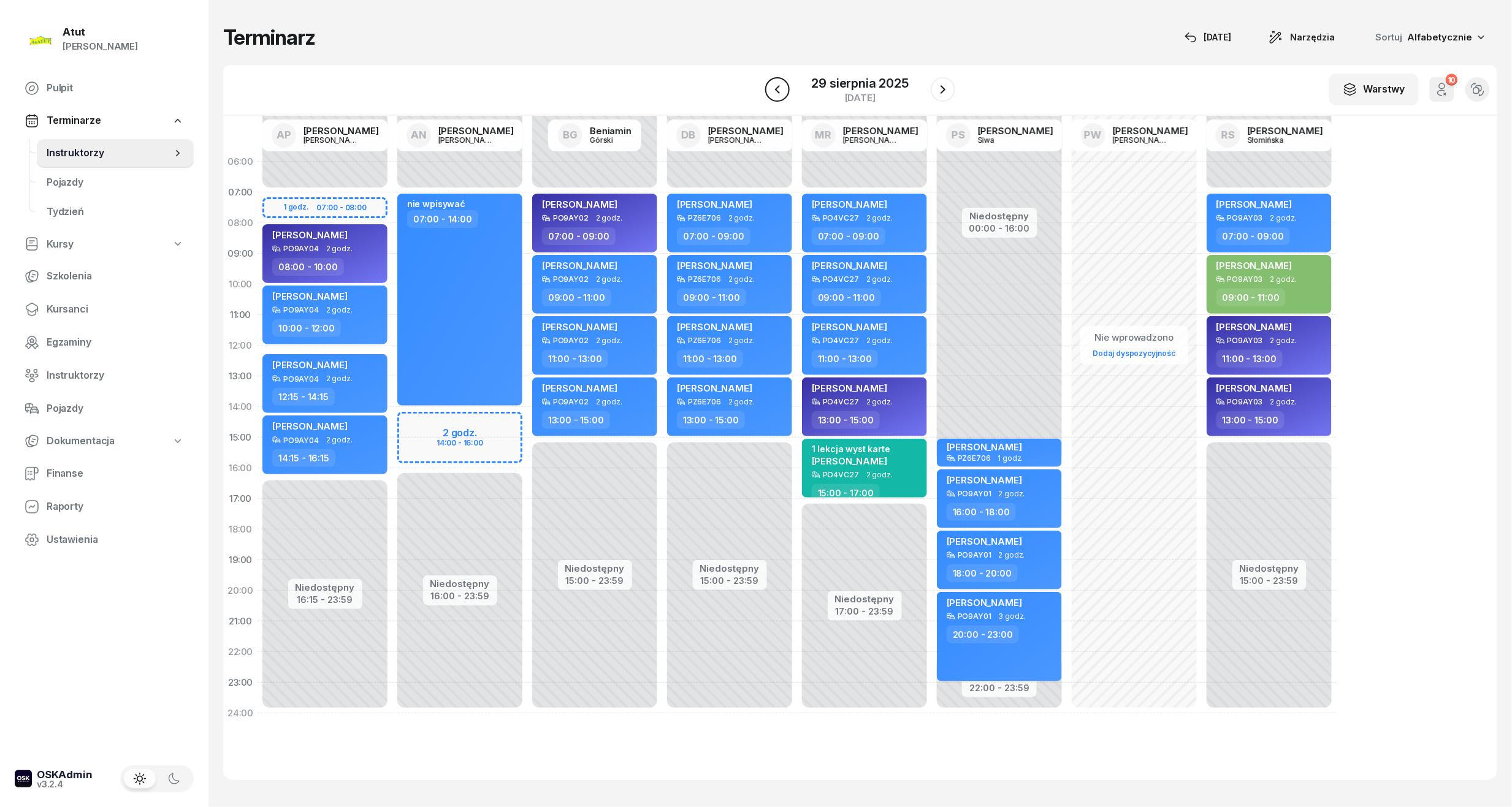
click at [778, 89] on icon "button" at bounding box center [778, 90] width 5 height 9
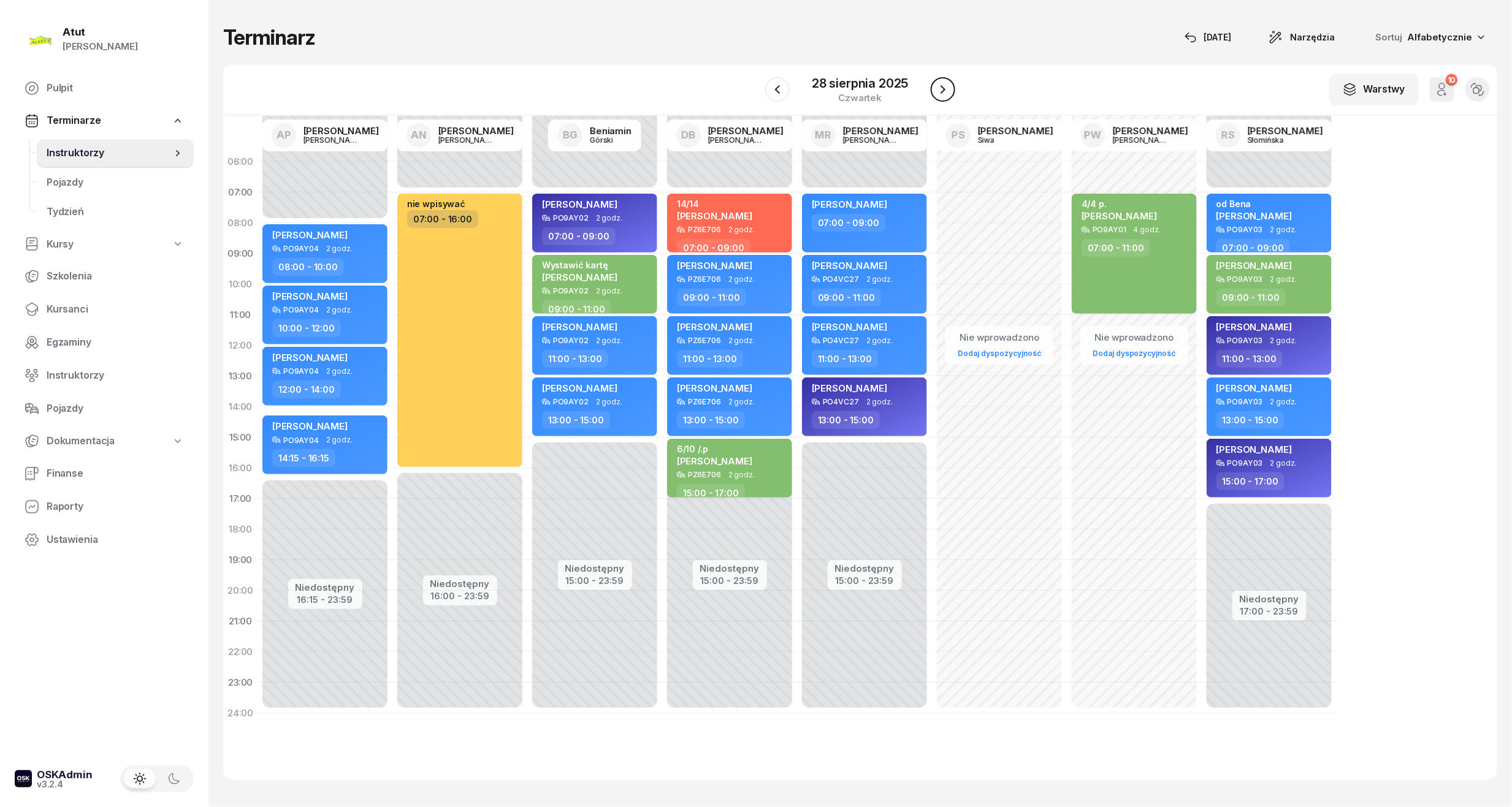
click at [947, 90] on icon "button" at bounding box center [943, 90] width 15 height 15
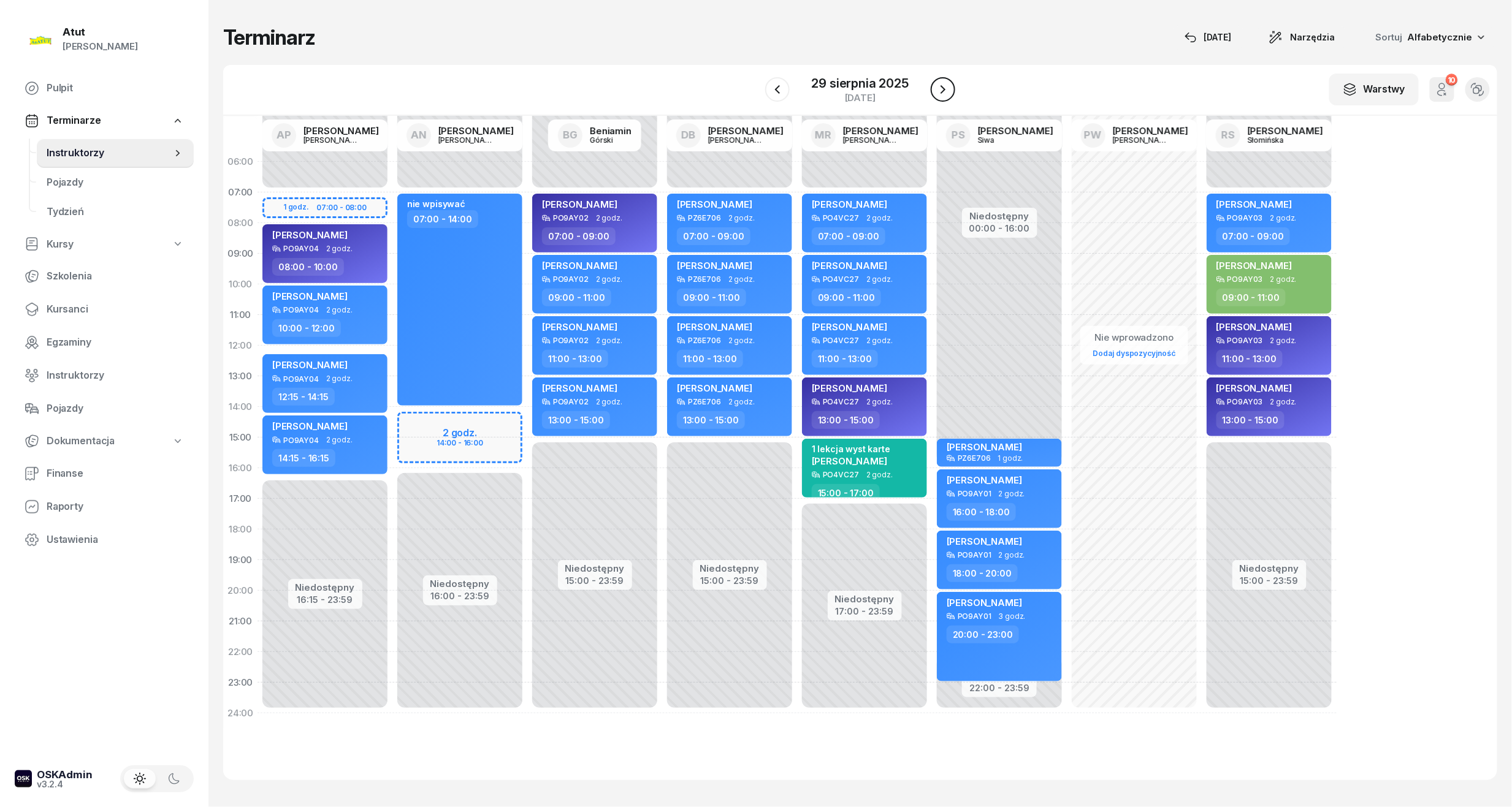
click at [950, 90] on icon "button" at bounding box center [943, 90] width 15 height 15
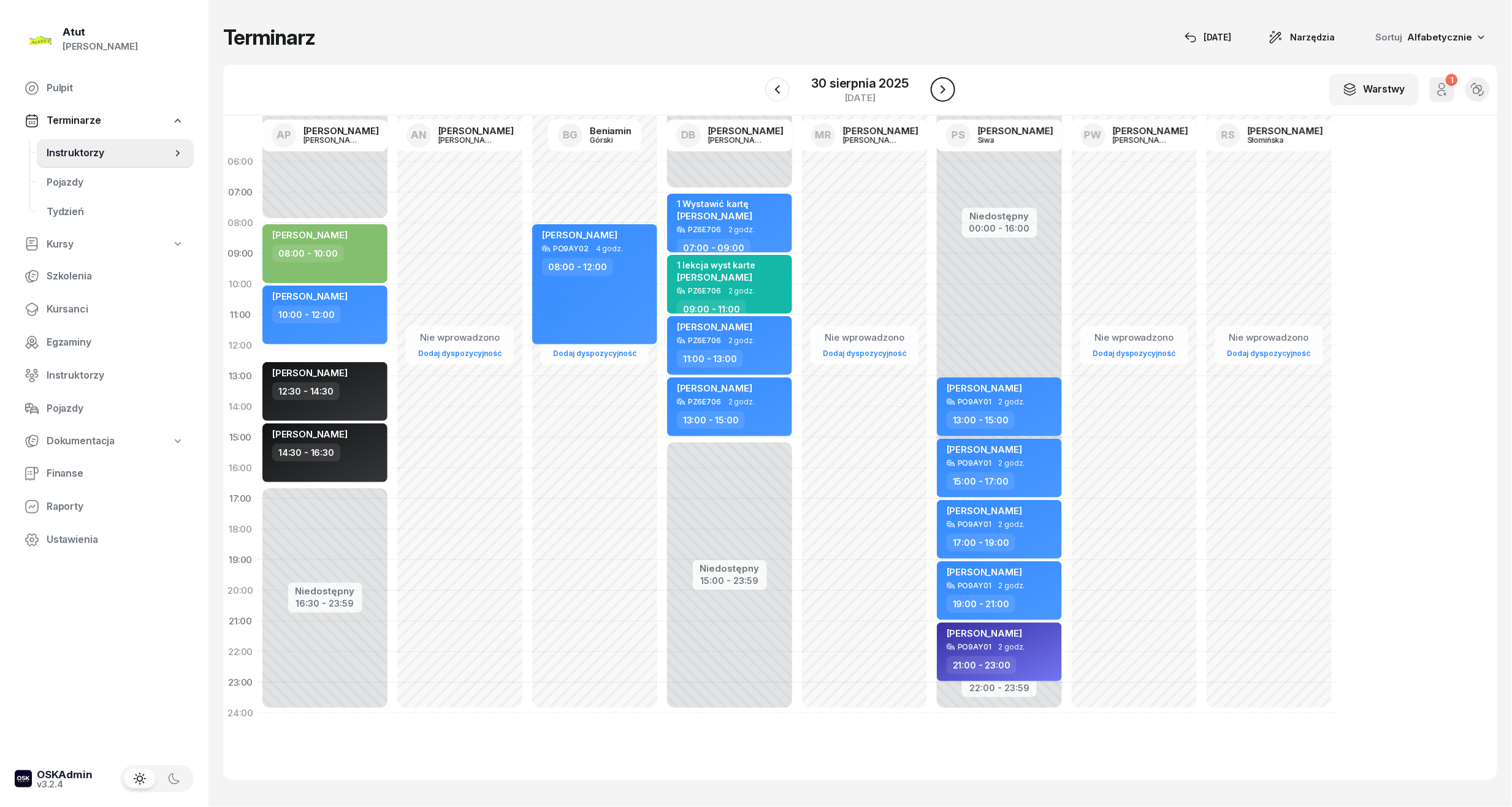
click at [943, 93] on icon "button" at bounding box center [943, 90] width 15 height 15
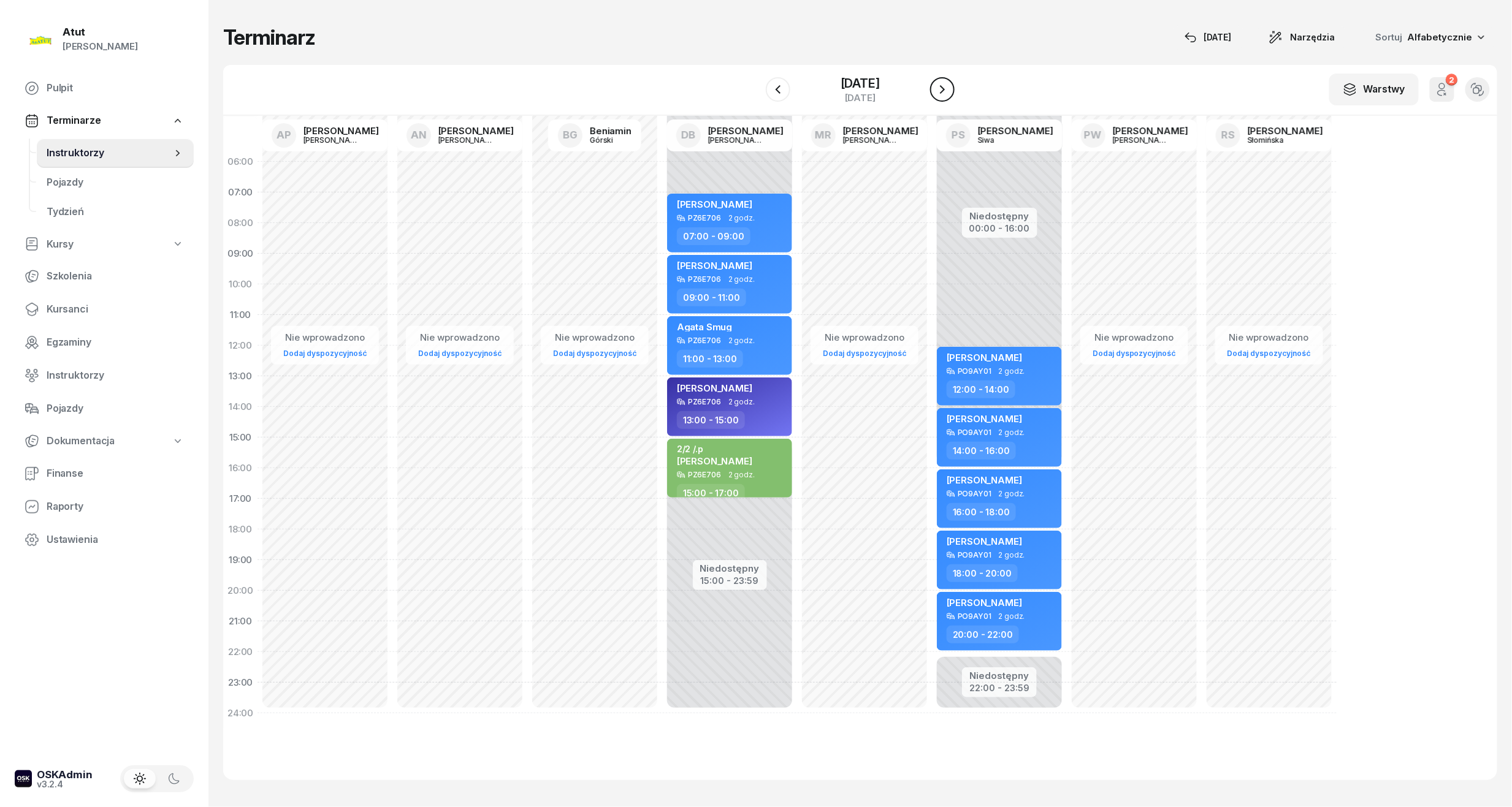
click at [945, 90] on icon "button" at bounding box center [942, 90] width 15 height 15
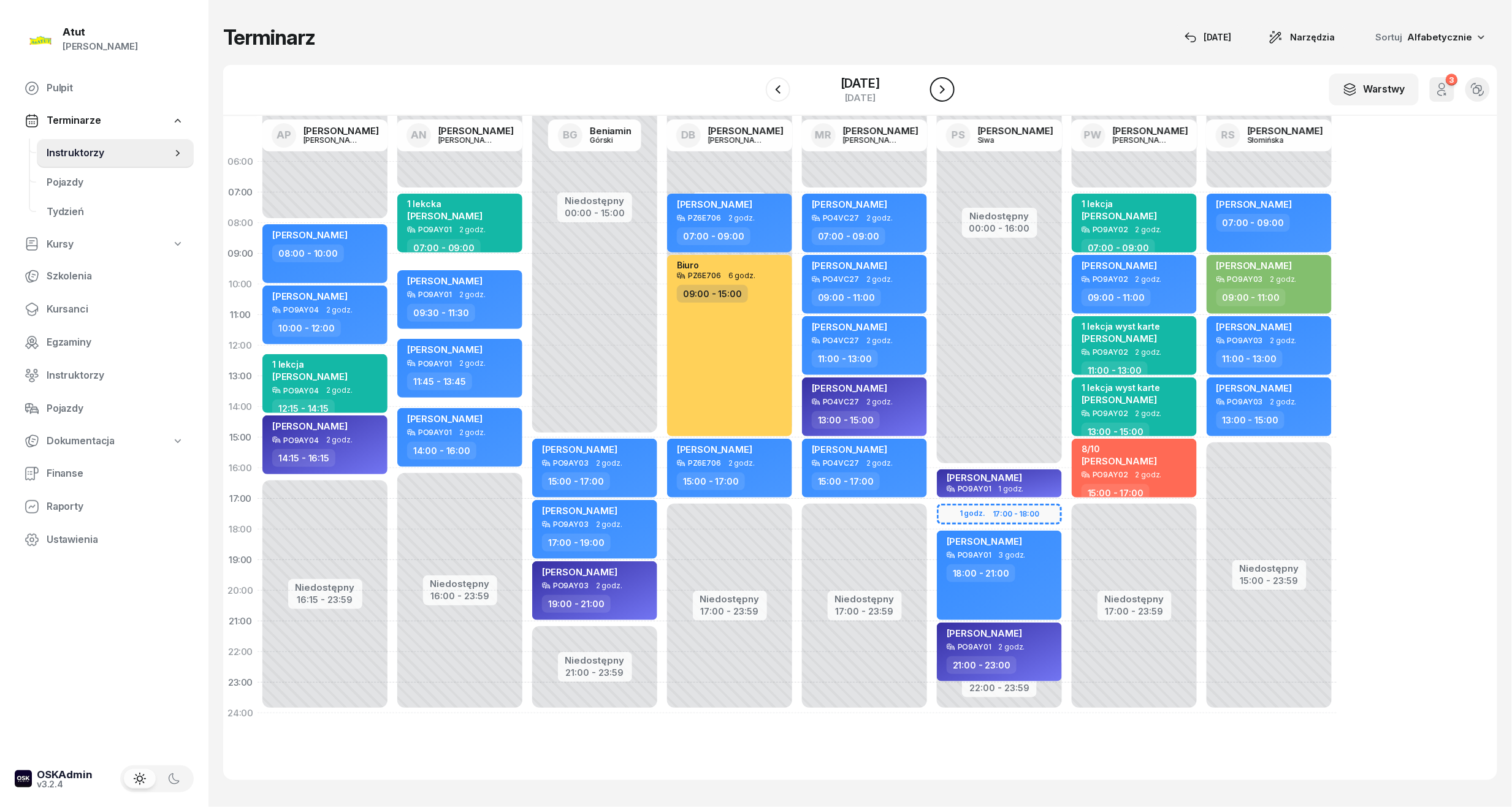
click at [945, 90] on icon "button" at bounding box center [942, 90] width 15 height 15
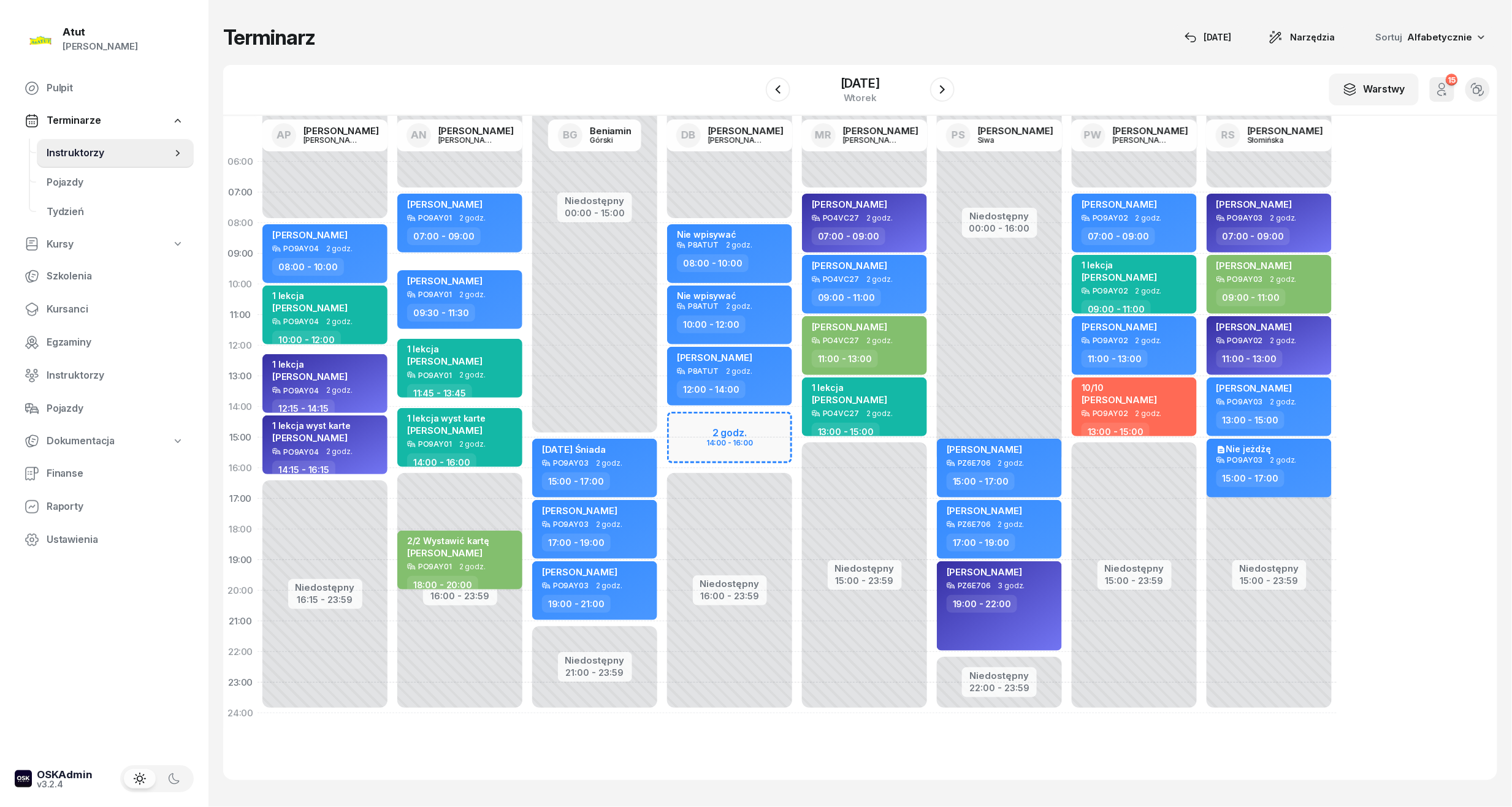
click at [72, 152] on span "Instruktorzy" at bounding box center [109, 153] width 125 height 16
click at [778, 90] on icon "button" at bounding box center [778, 90] width 15 height 15
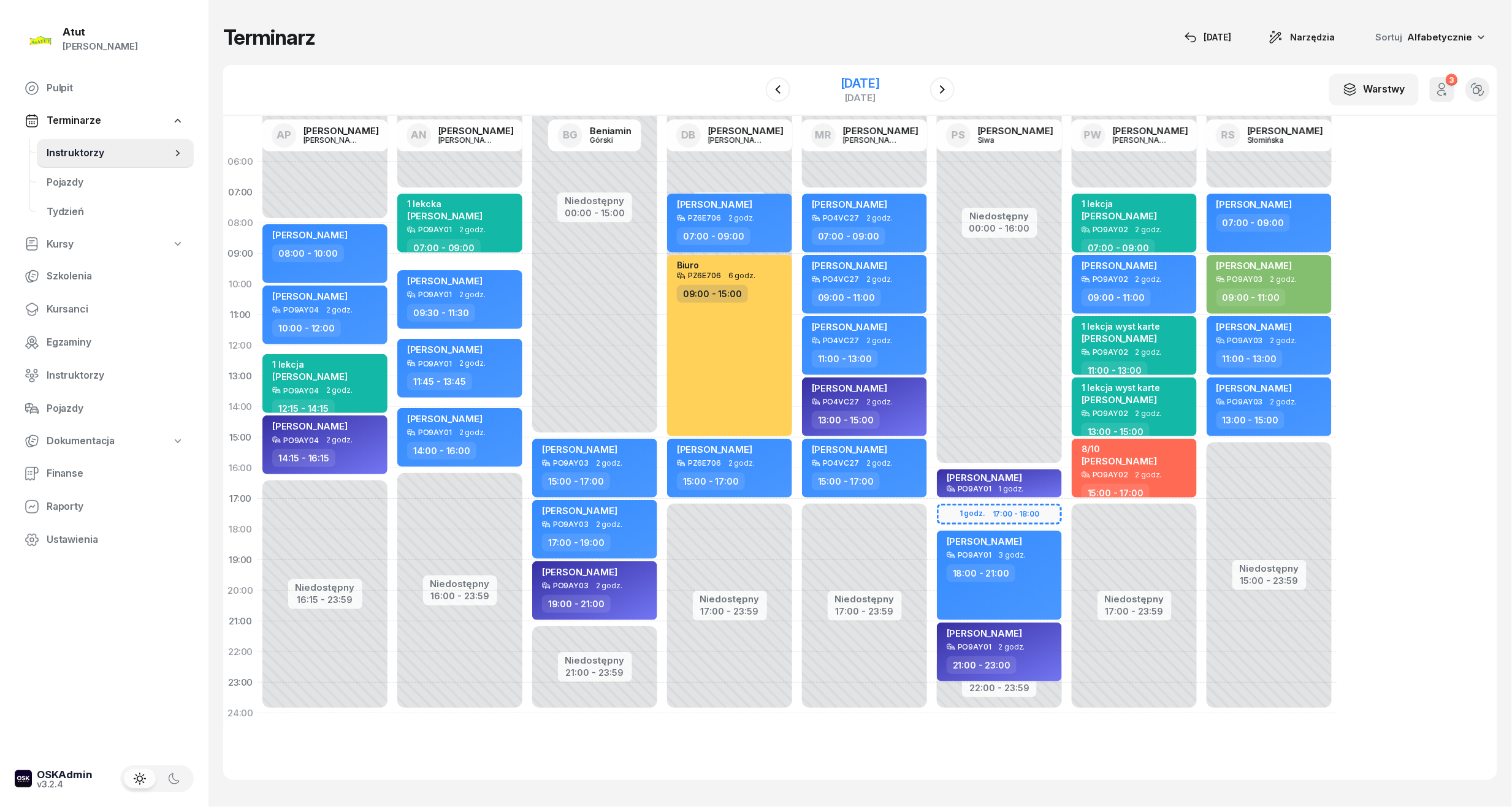
click at [880, 81] on div "[DATE]" at bounding box center [860, 83] width 40 height 12
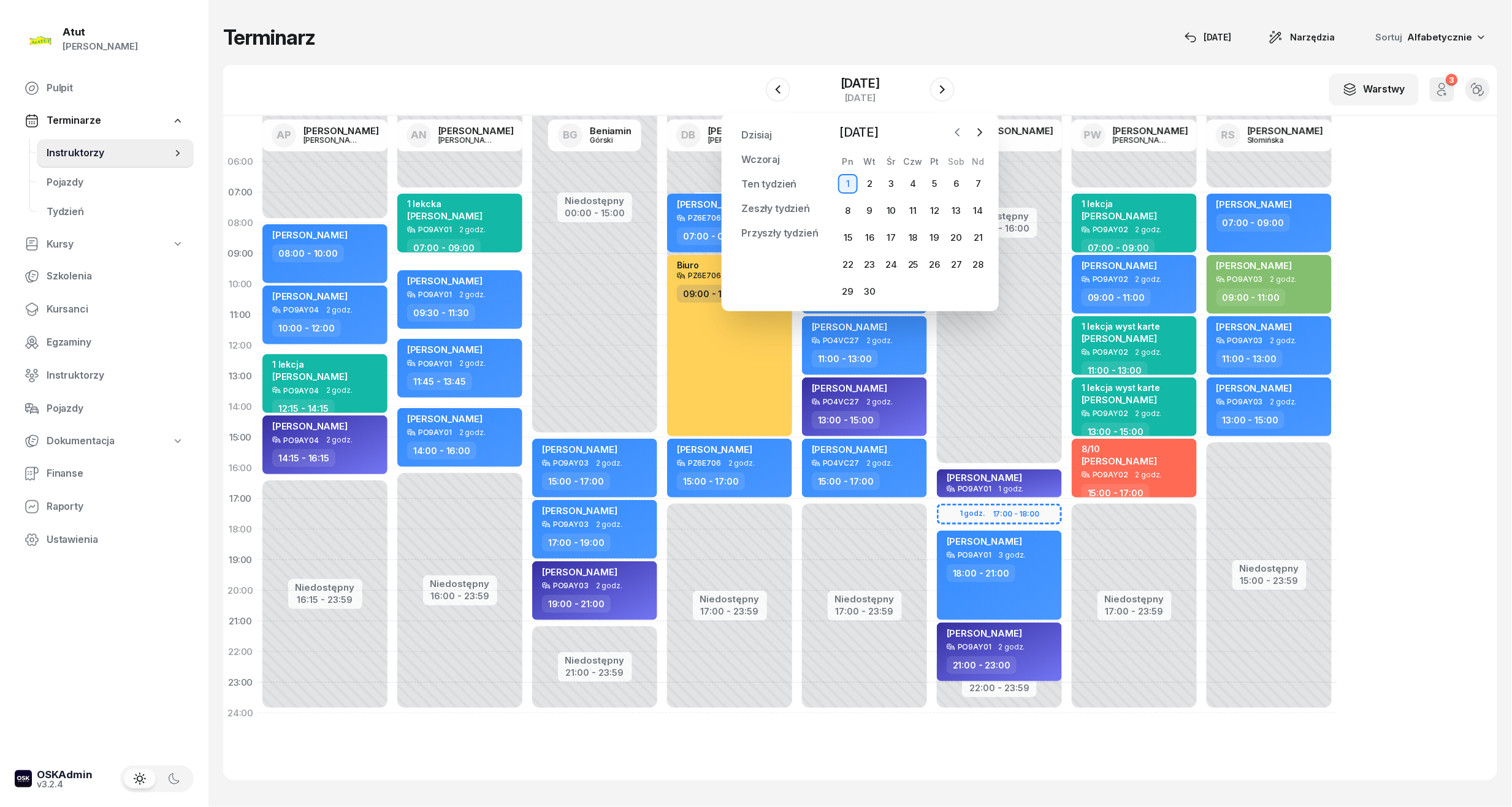
click at [959, 133] on icon "button" at bounding box center [958, 133] width 12 height 12
click at [868, 293] on div "26" at bounding box center [870, 292] width 19 height 19
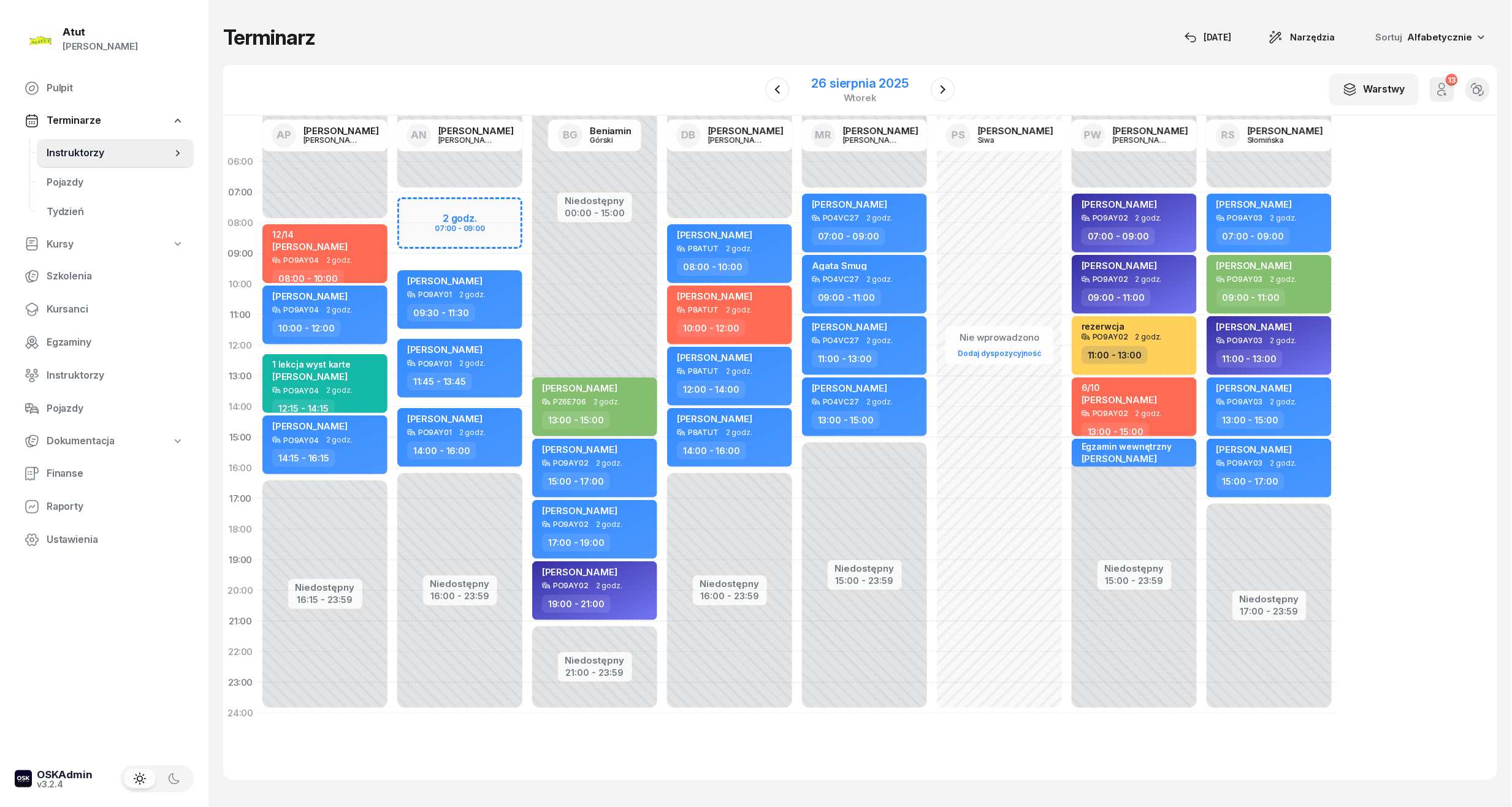
click at [866, 82] on div "26 sierpnia 2025" at bounding box center [860, 83] width 97 height 12
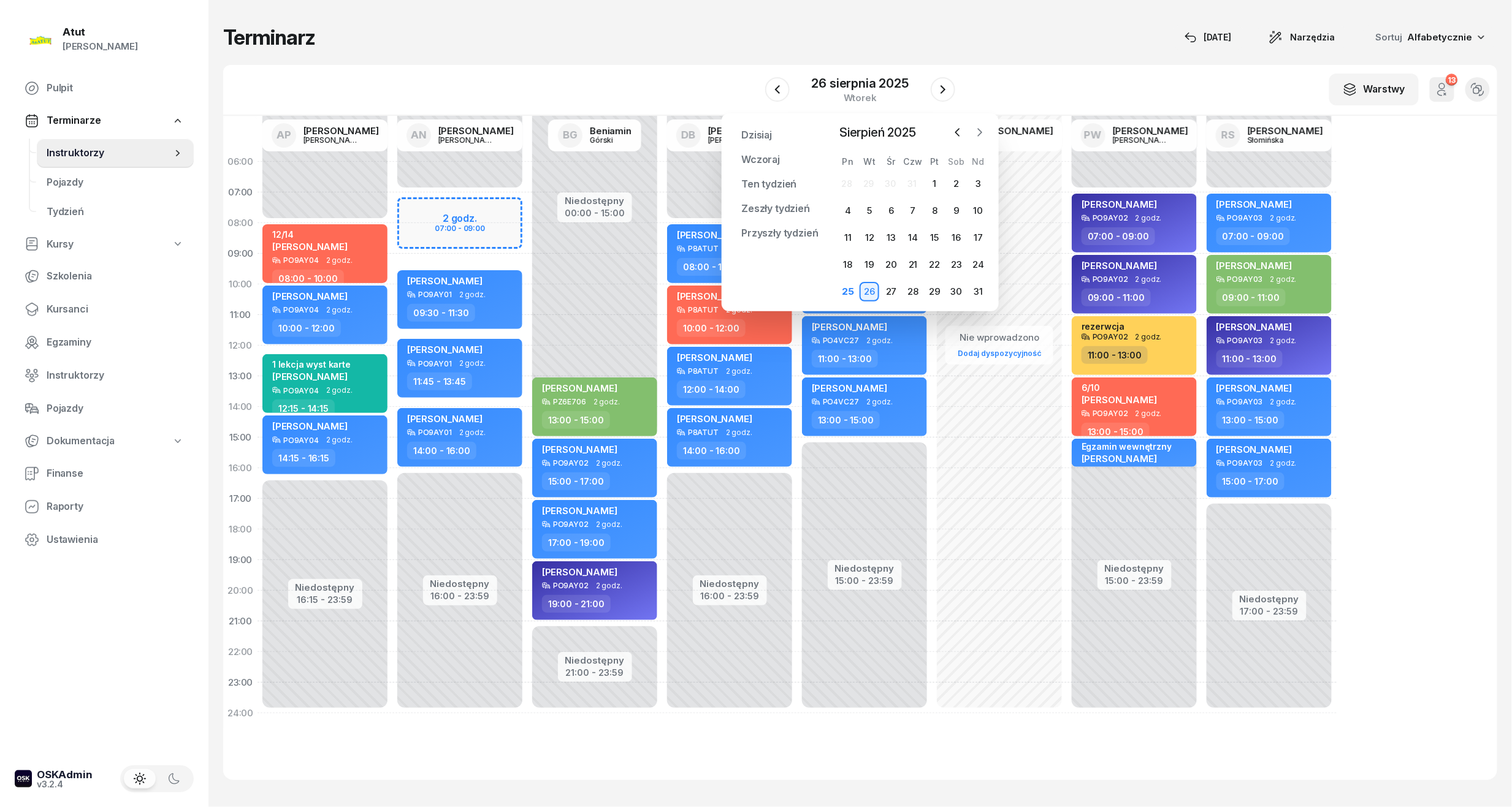
drag, startPoint x: 976, startPoint y: 131, endPoint x: 978, endPoint y: 137, distance: 6.3
click at [978, 137] on icon "button" at bounding box center [980, 133] width 12 height 12
click at [854, 180] on div "1" at bounding box center [848, 184] width 19 height 19
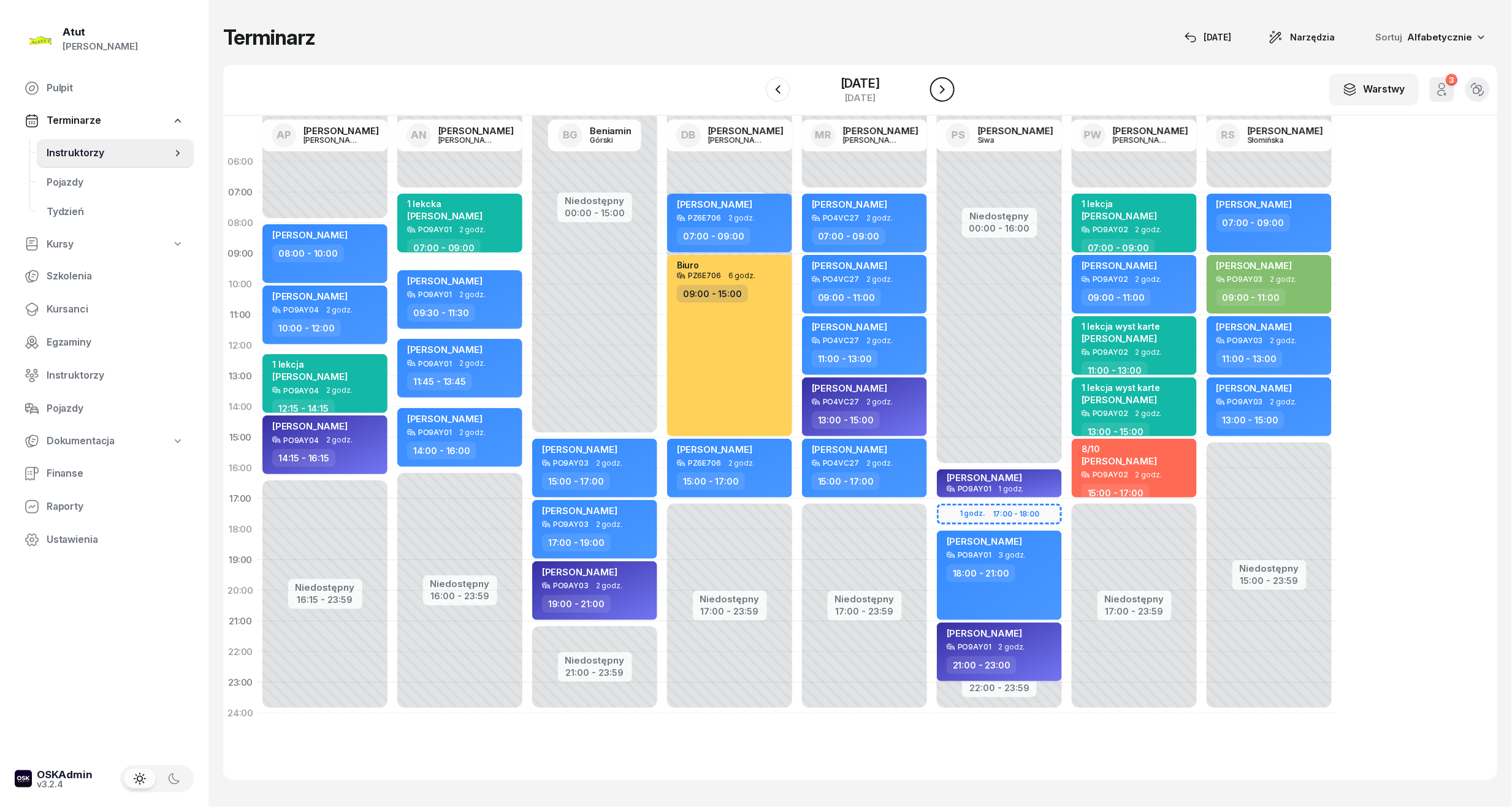
click at [942, 89] on icon "button" at bounding box center [942, 90] width 15 height 15
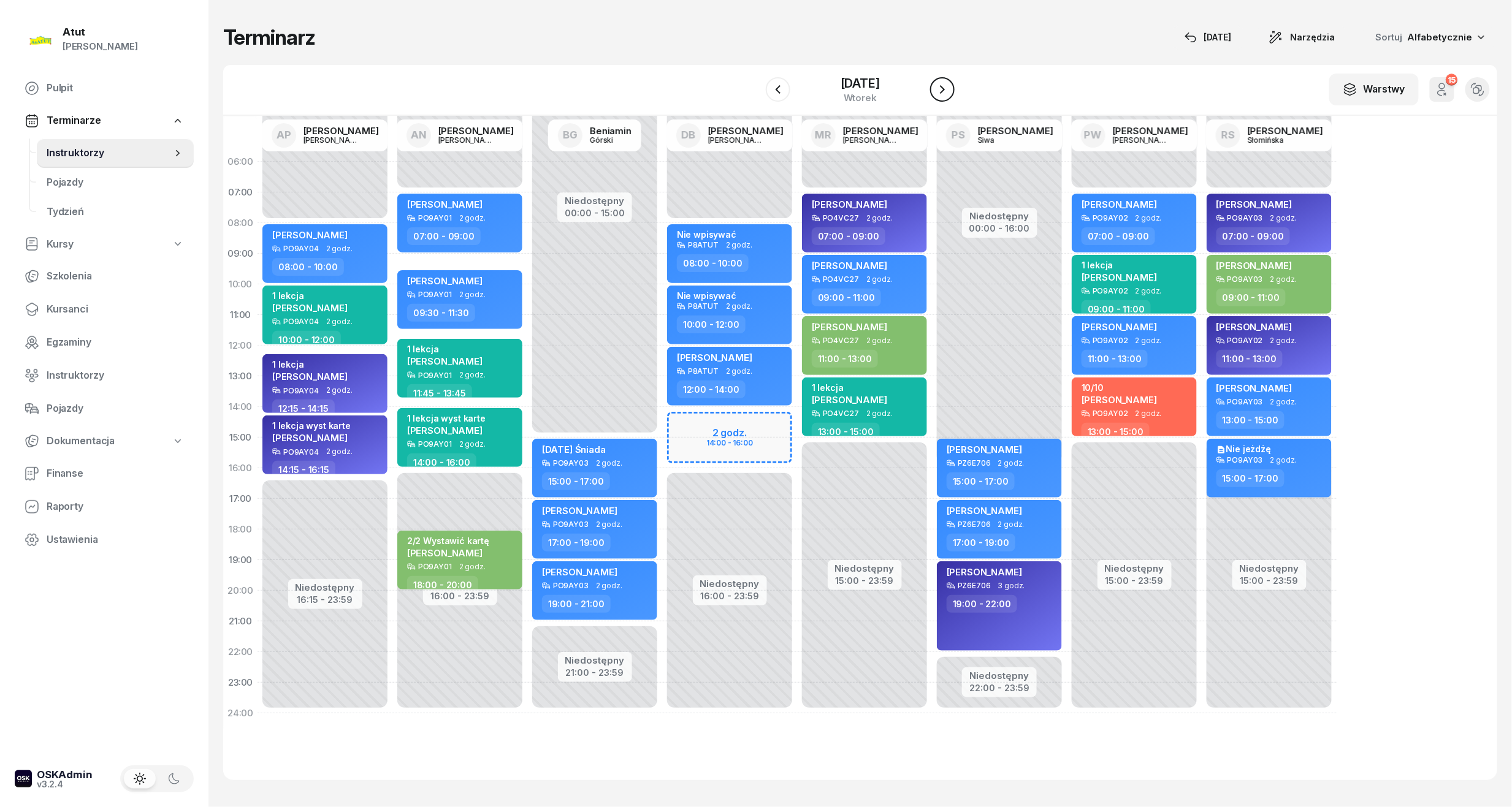
click at [943, 86] on icon "button" at bounding box center [942, 90] width 15 height 15
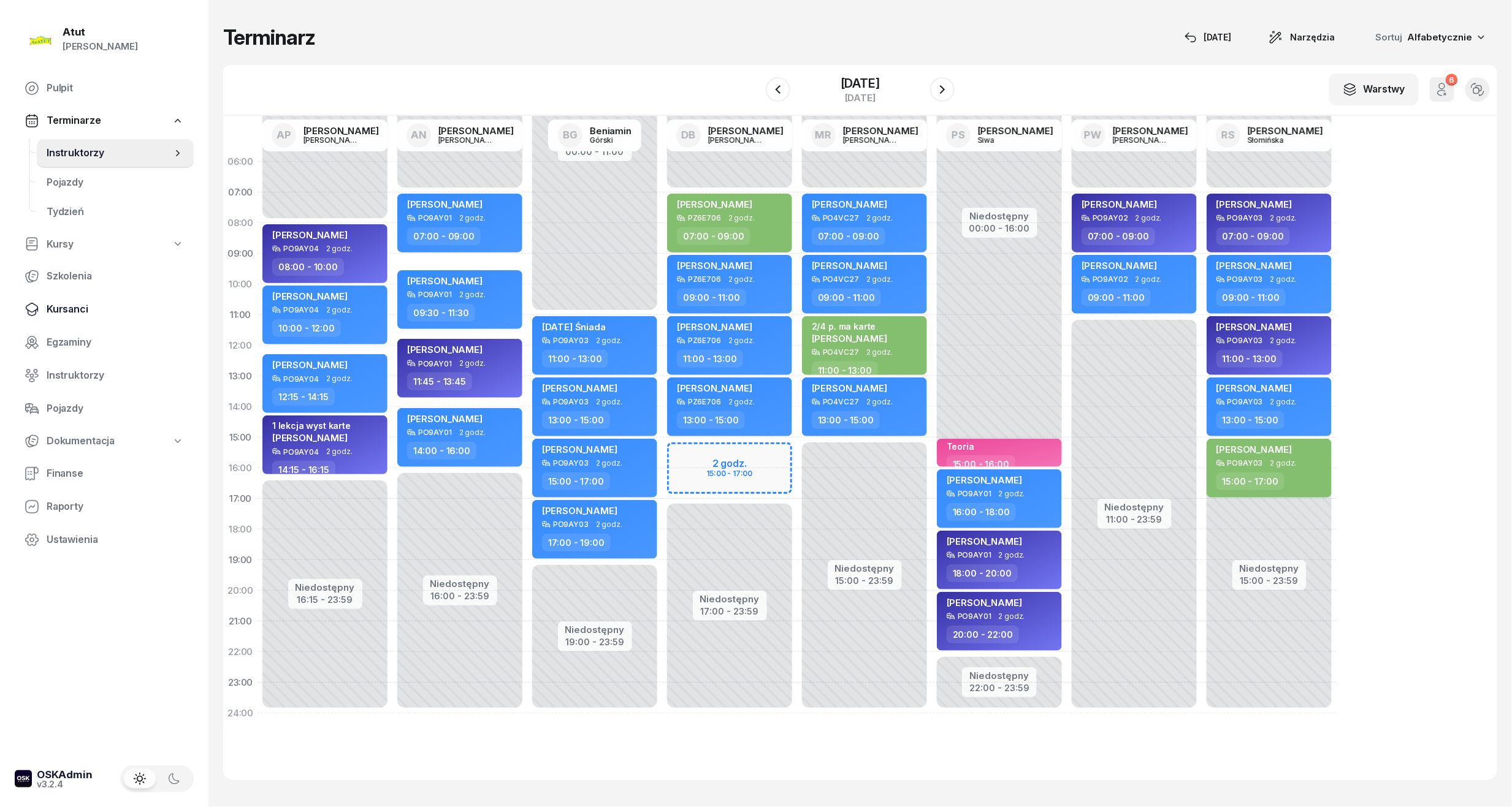
click at [74, 307] on span "Kursanci" at bounding box center [115, 309] width 137 height 16
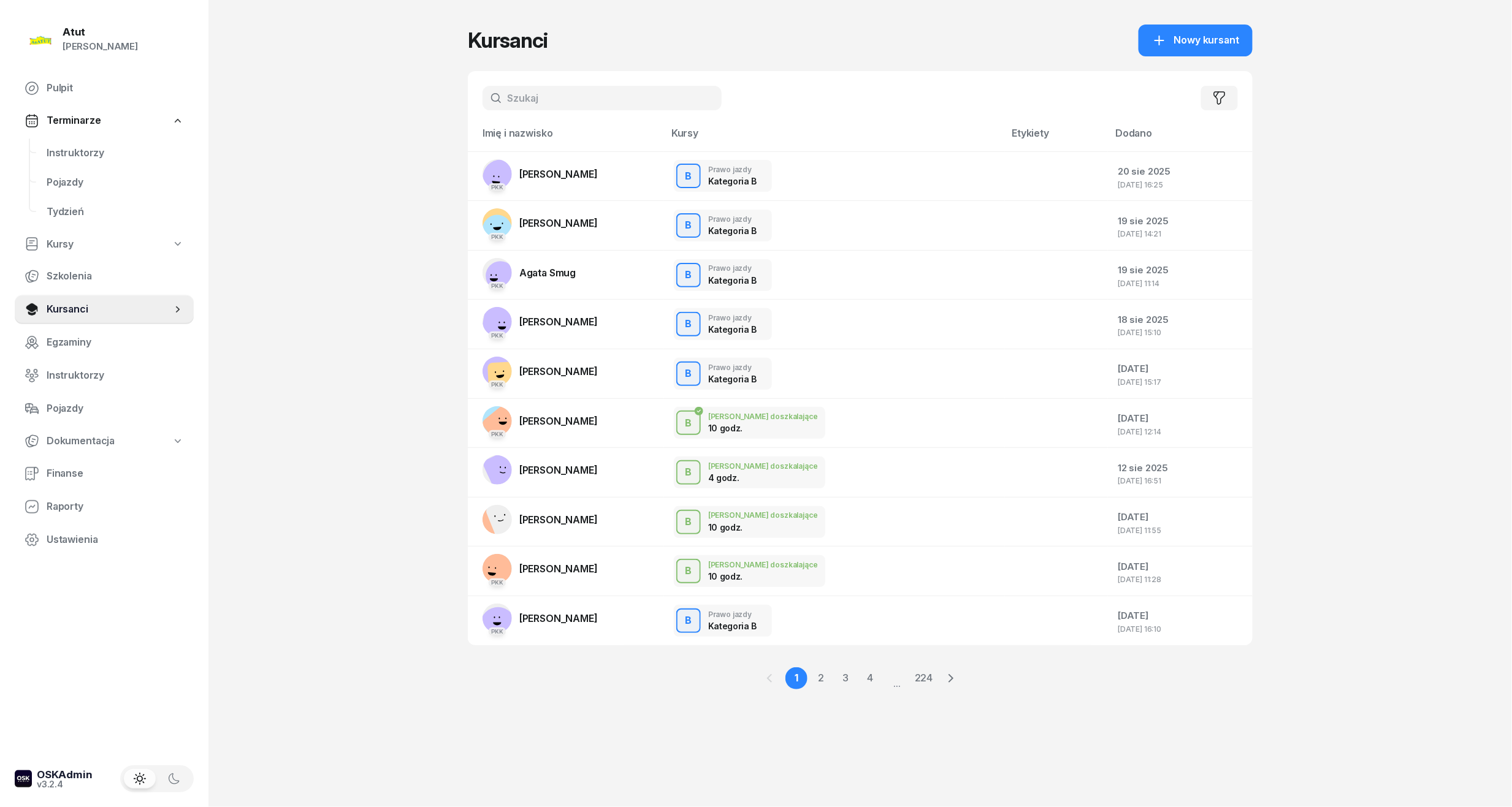
click at [524, 100] on input "text" at bounding box center [602, 98] width 239 height 25
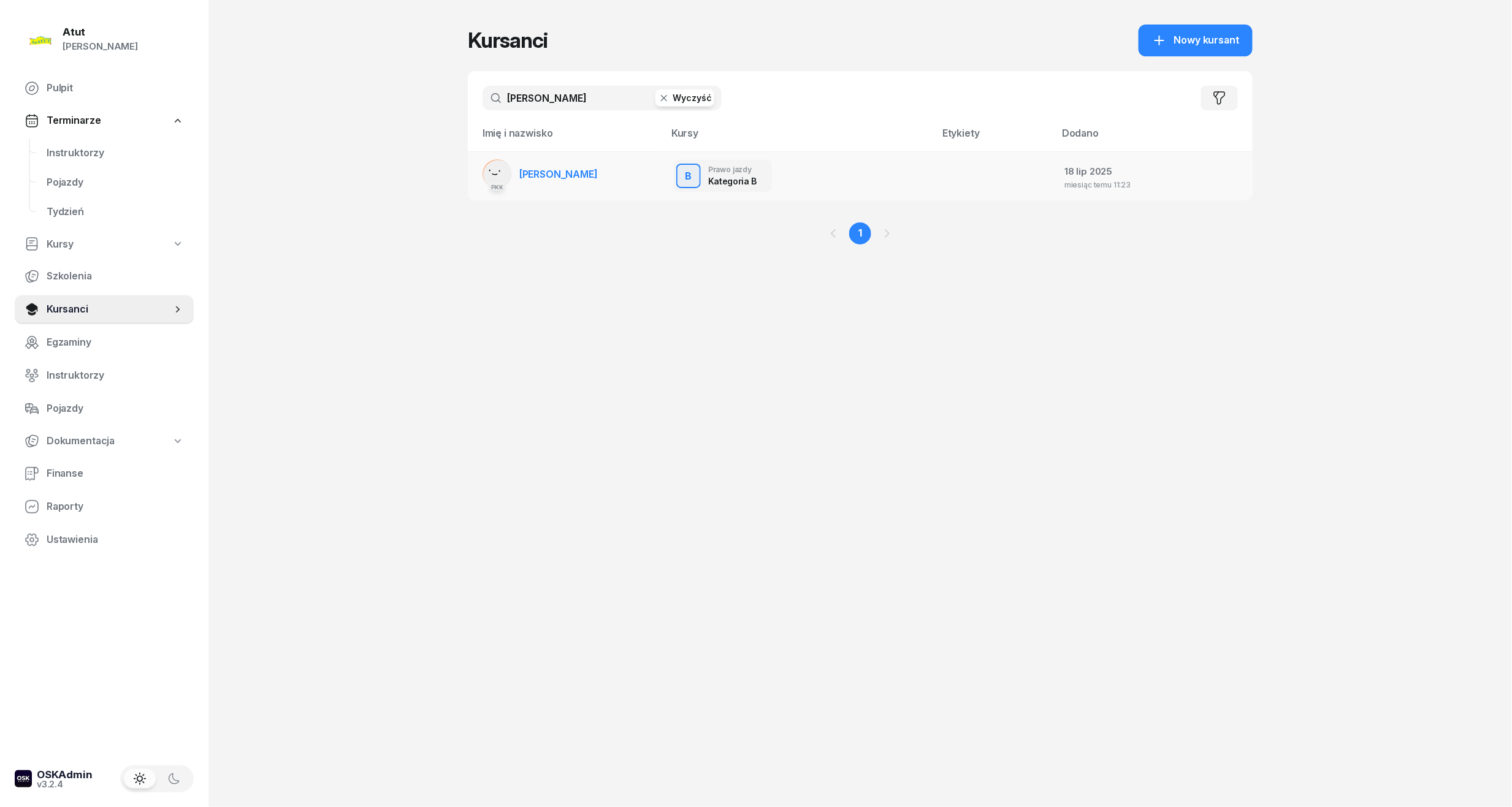
type input "[PERSON_NAME]"
click at [582, 175] on span "[PERSON_NAME]" at bounding box center [558, 174] width 78 height 12
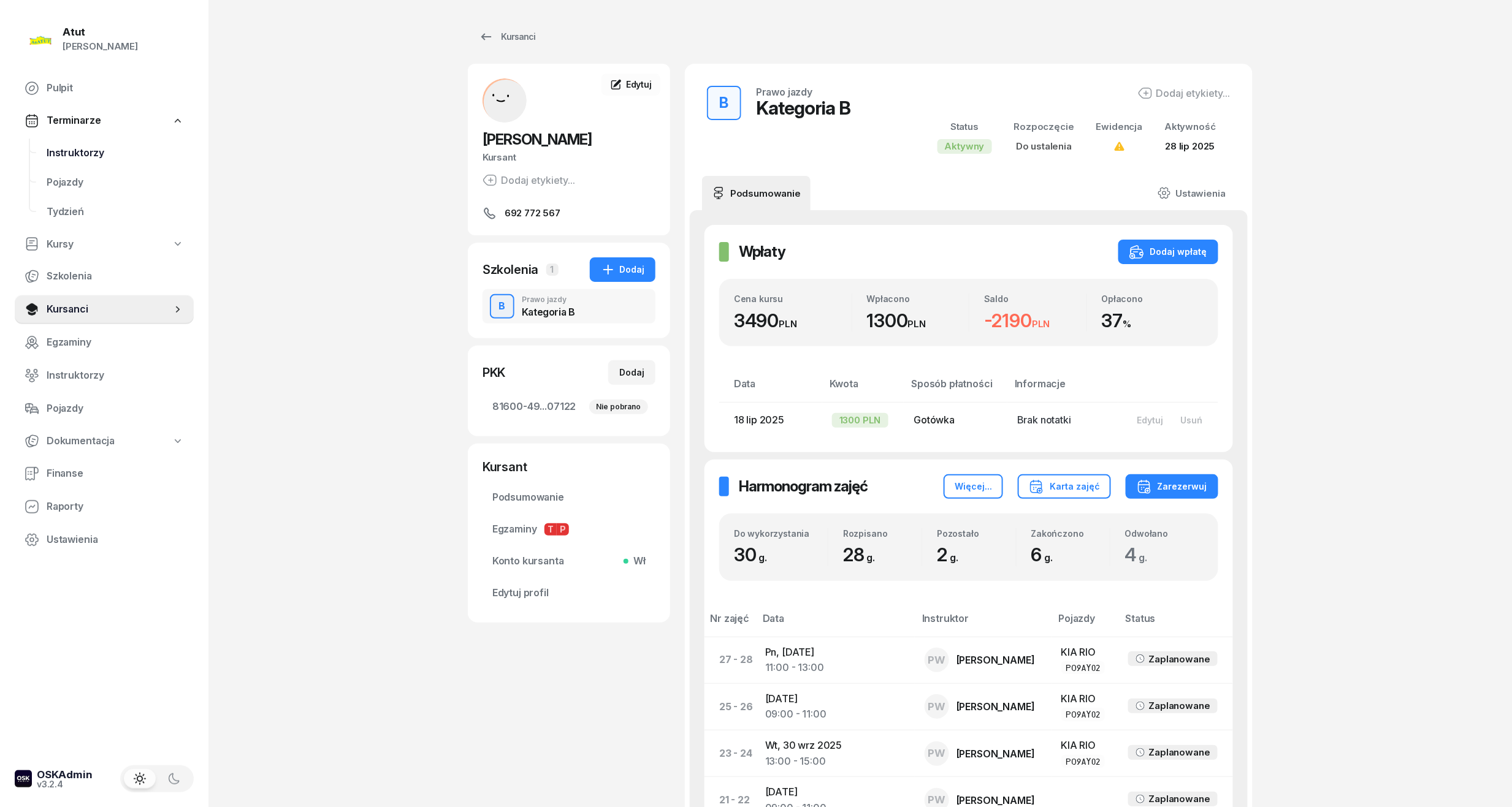
click at [79, 148] on span "Instruktorzy" at bounding box center [115, 153] width 137 height 16
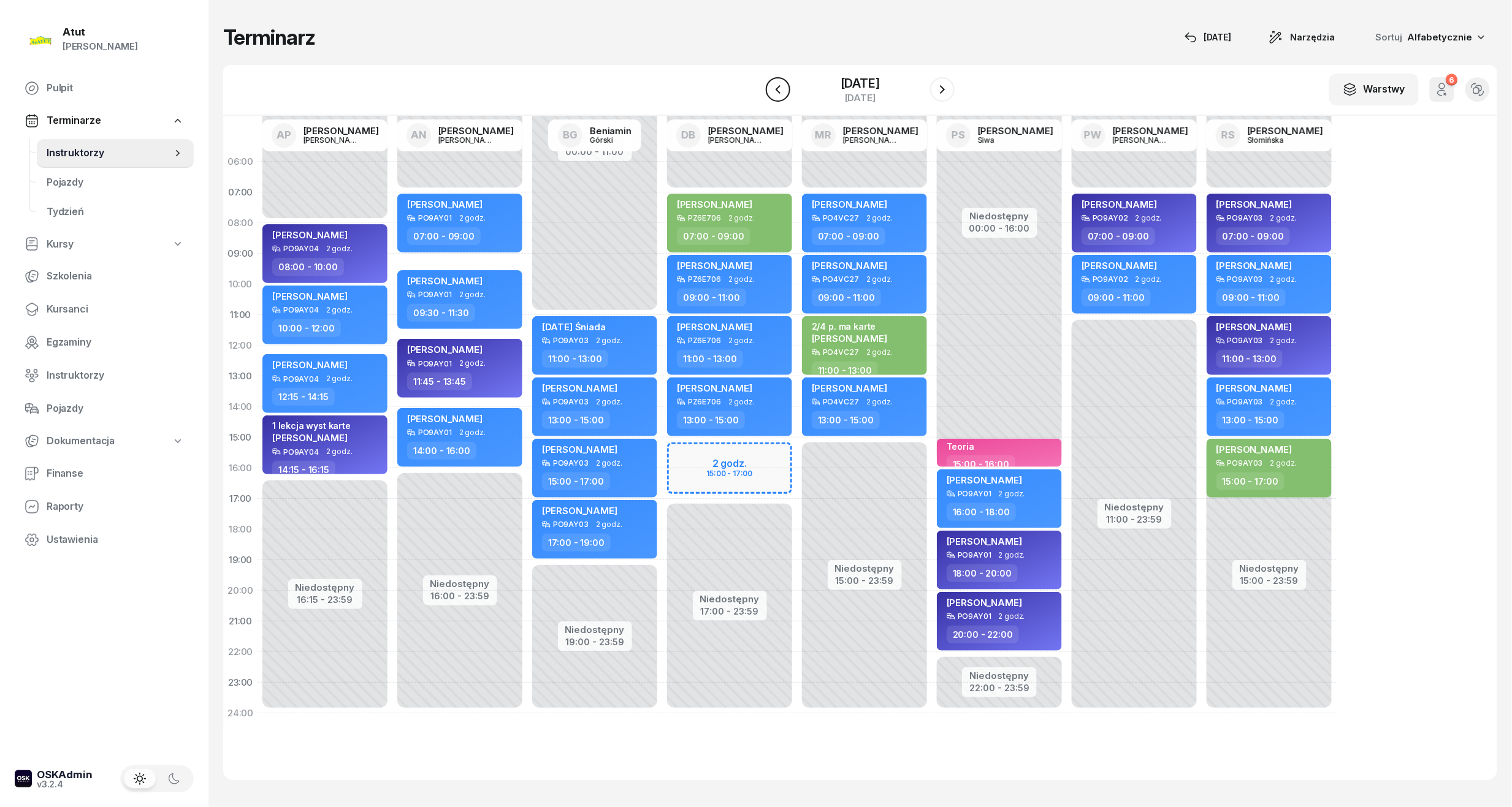
click at [781, 94] on icon "button" at bounding box center [778, 90] width 15 height 15
click at [784, 97] on icon "button" at bounding box center [778, 90] width 15 height 15
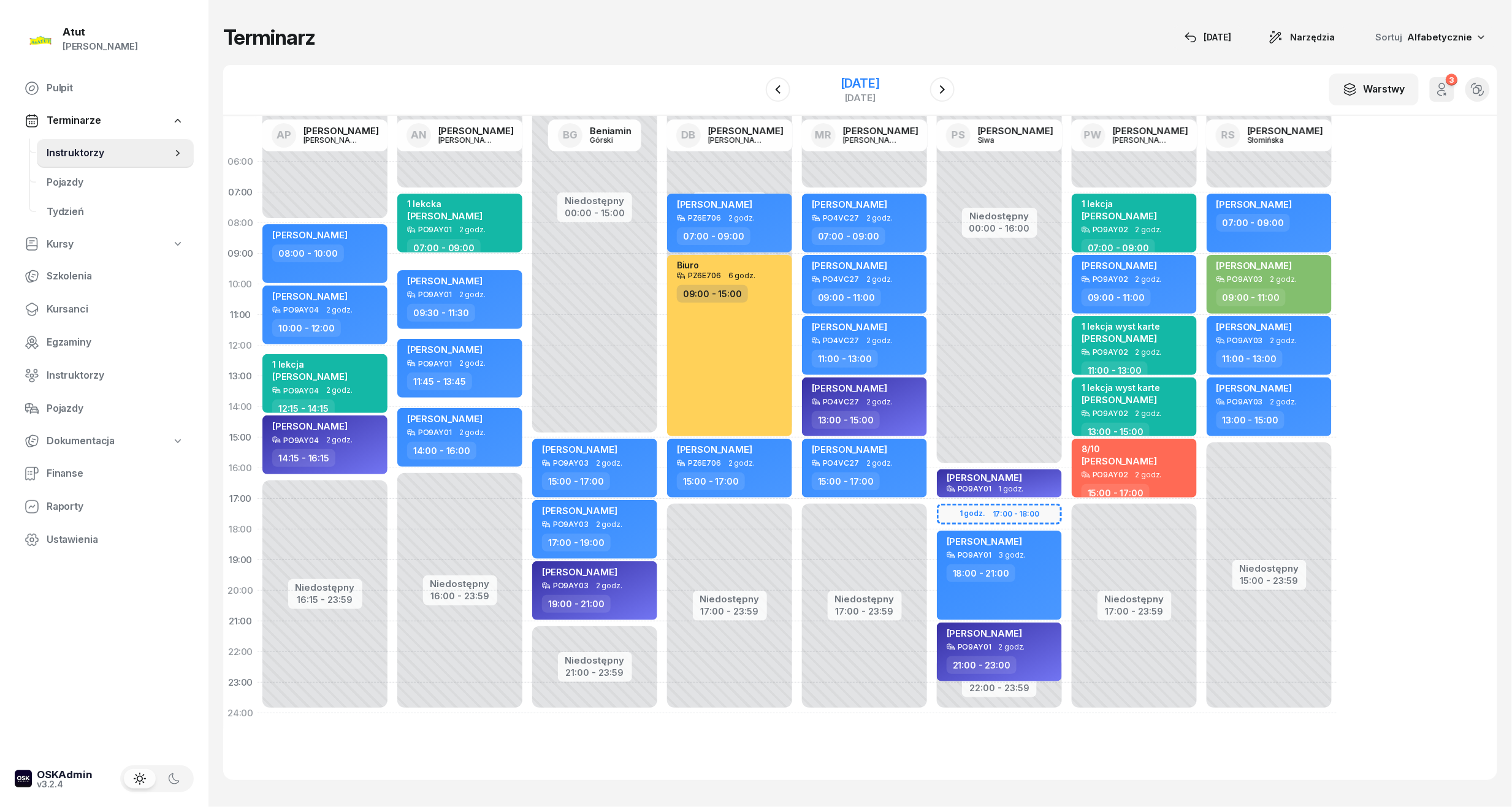
click at [811, 81] on div "[DATE]" at bounding box center [860, 90] width 125 height 35
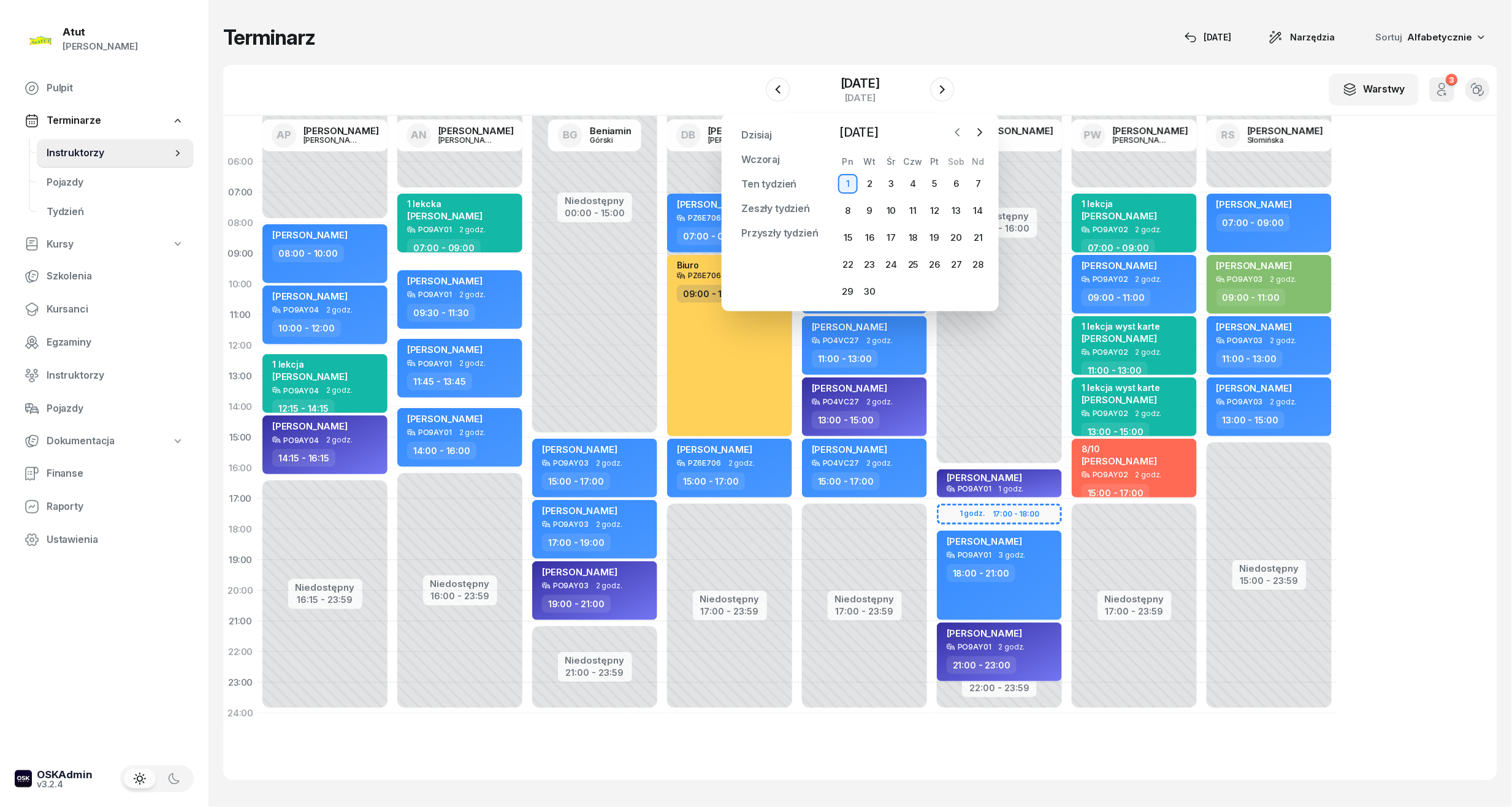
click at [953, 133] on icon "button" at bounding box center [958, 133] width 12 height 12
click at [852, 289] on div "25" at bounding box center [848, 292] width 19 height 19
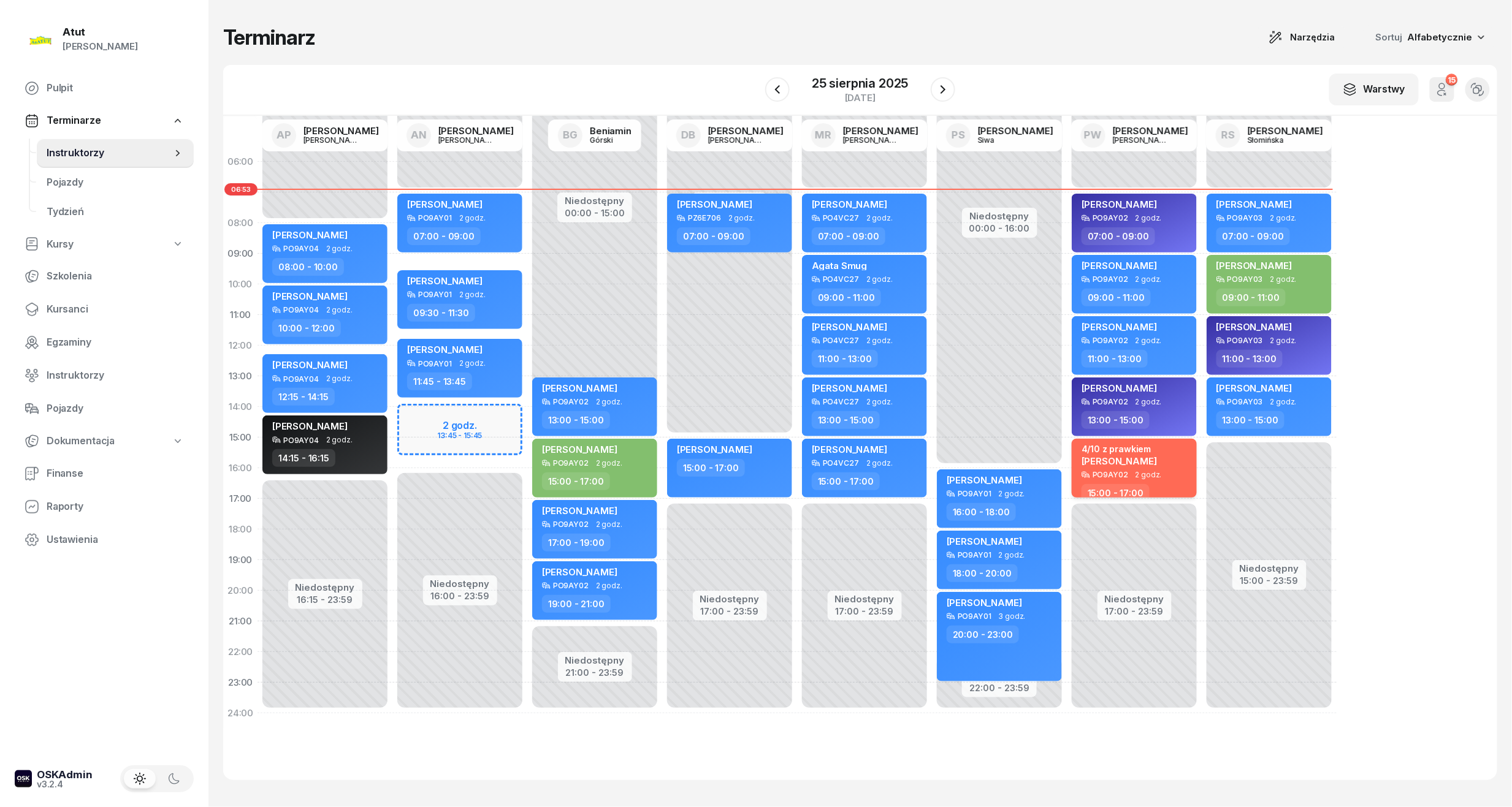
click at [1103, 451] on div "4/10 z prawkiem" at bounding box center [1119, 449] width 76 height 11
select select "15"
select select "17"
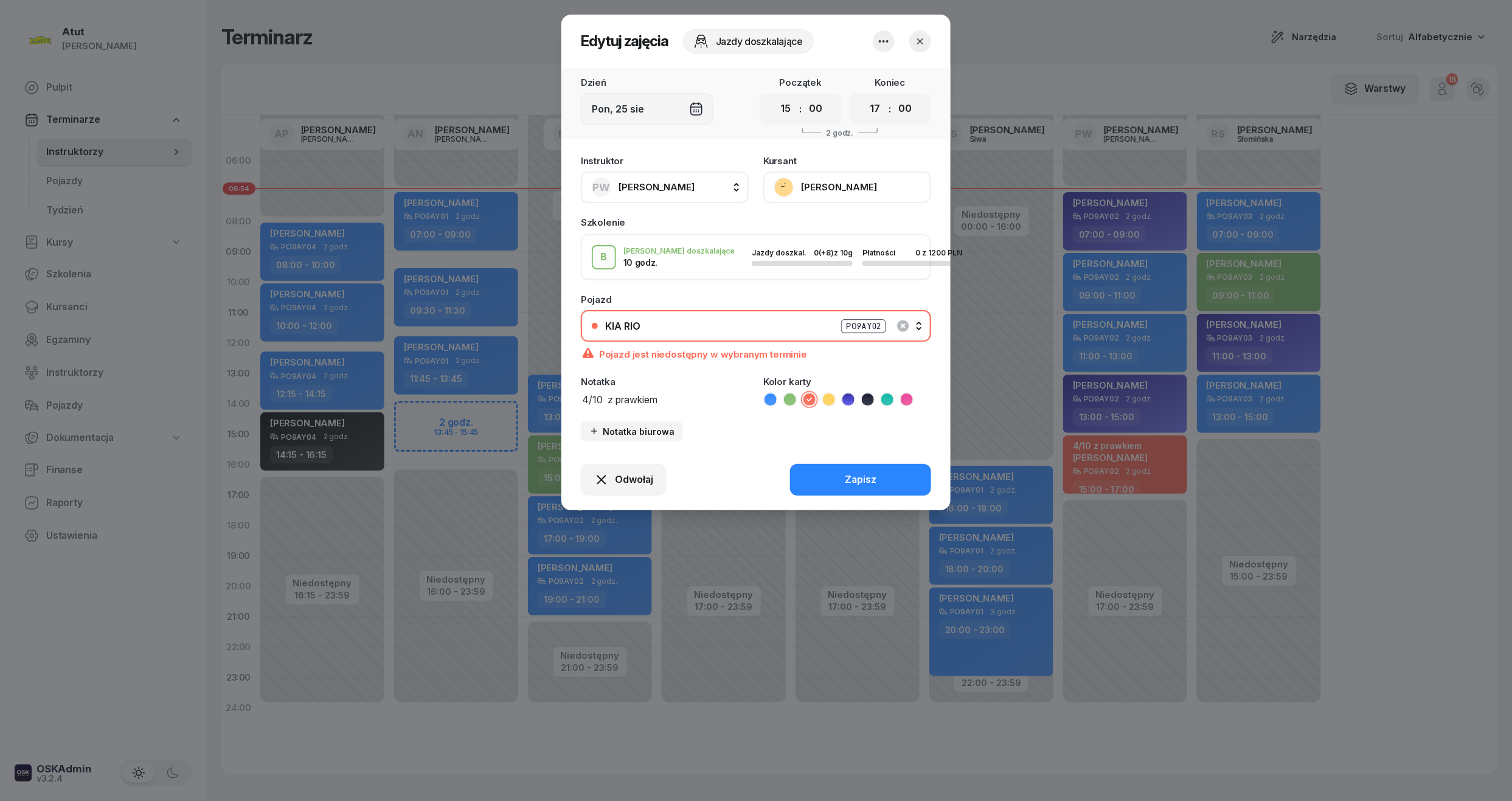
click at [806, 190] on button "[PERSON_NAME]" at bounding box center [847, 187] width 168 height 31
click at [801, 227] on div "Otwórz profil" at bounding box center [803, 228] width 59 height 16
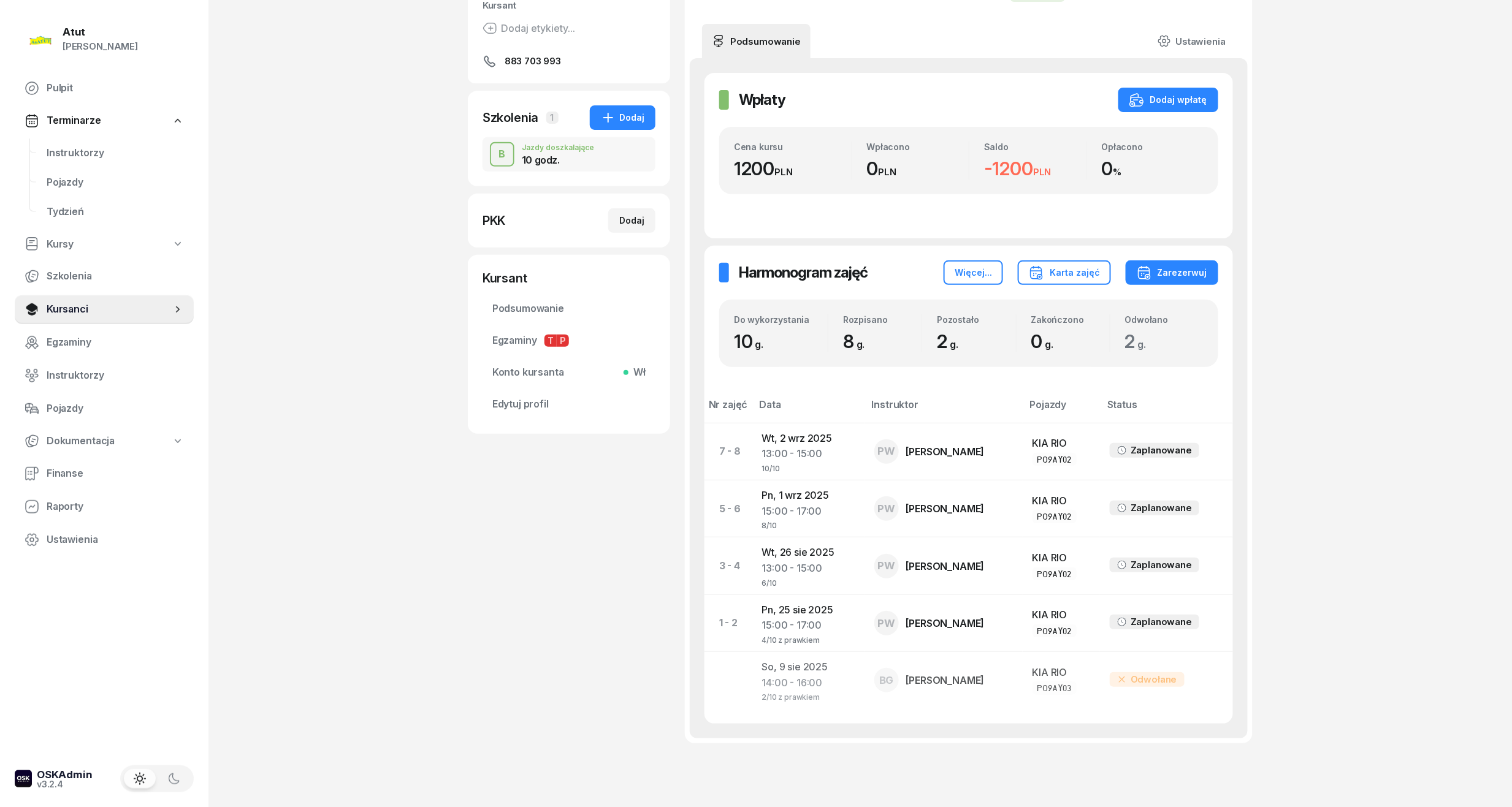
scroll to position [210, 0]
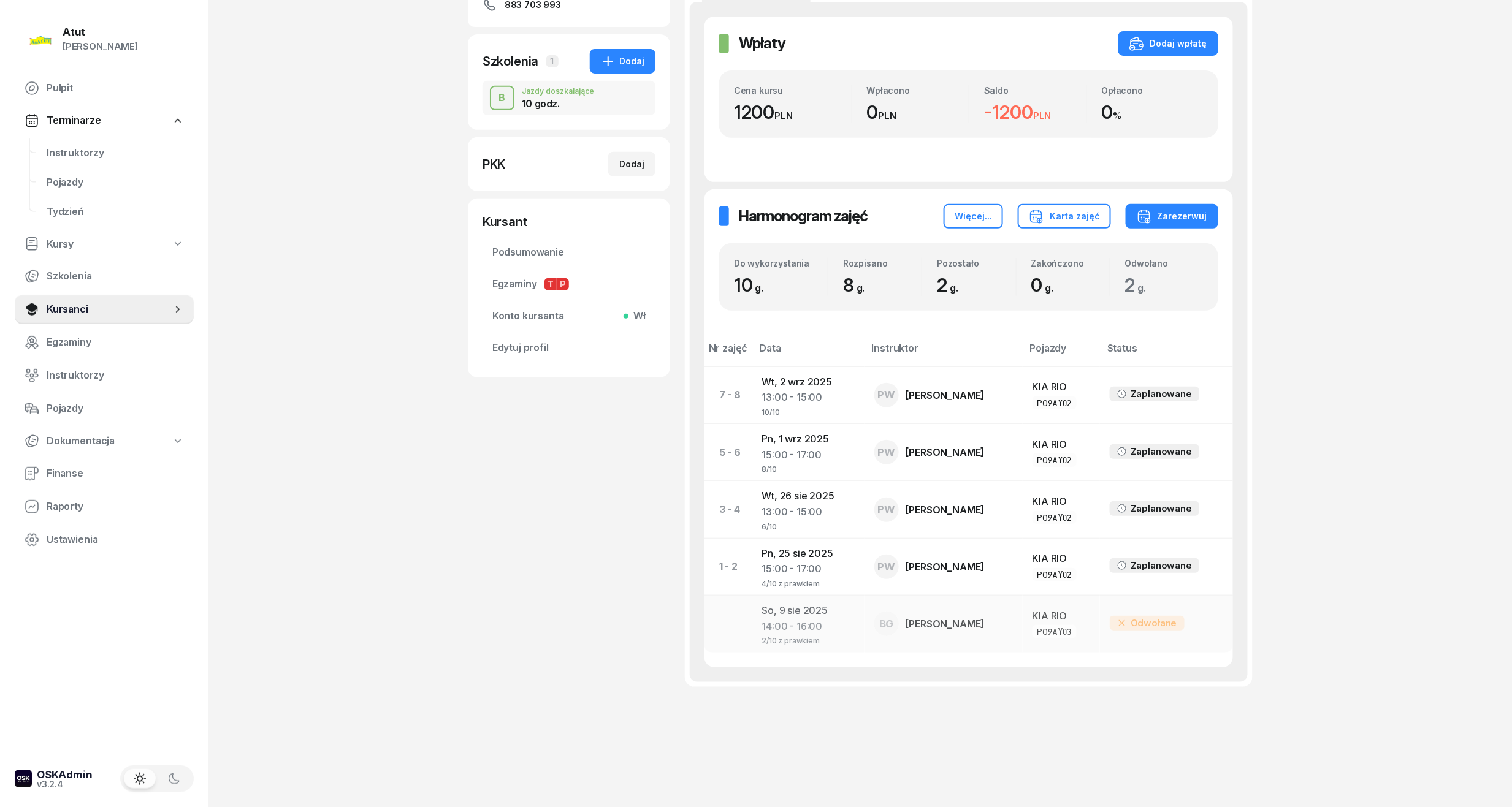
click at [852, 634] on div "14:00 - 16:00" at bounding box center [808, 639] width 92 height 11
